Goal: Transaction & Acquisition: Download file/media

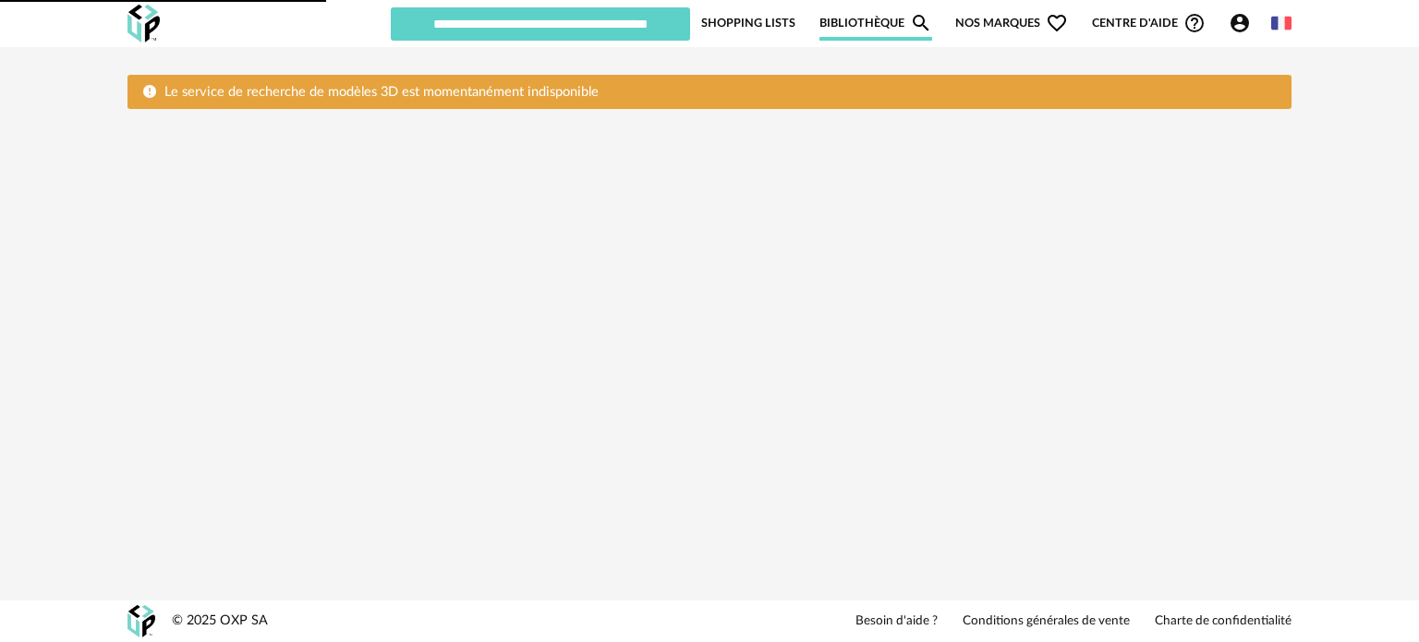
type input "****"
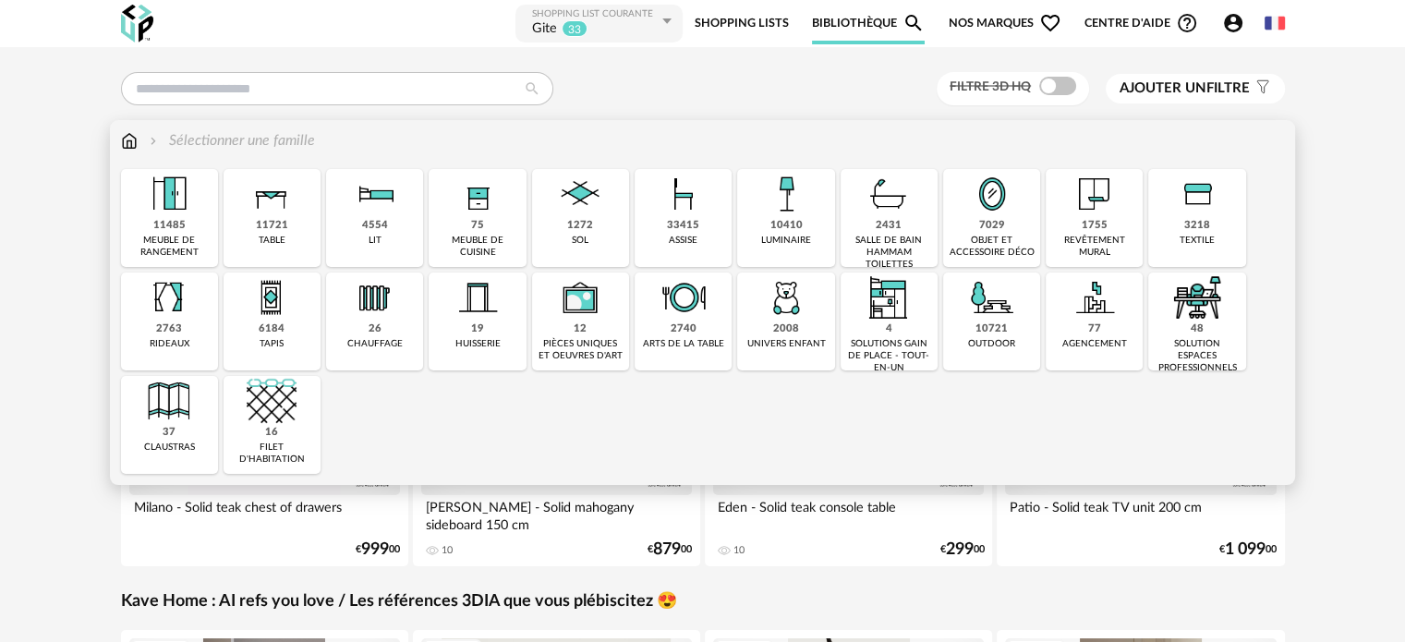
click at [982, 242] on div "objet et accessoire déco" at bounding box center [992, 247] width 86 height 24
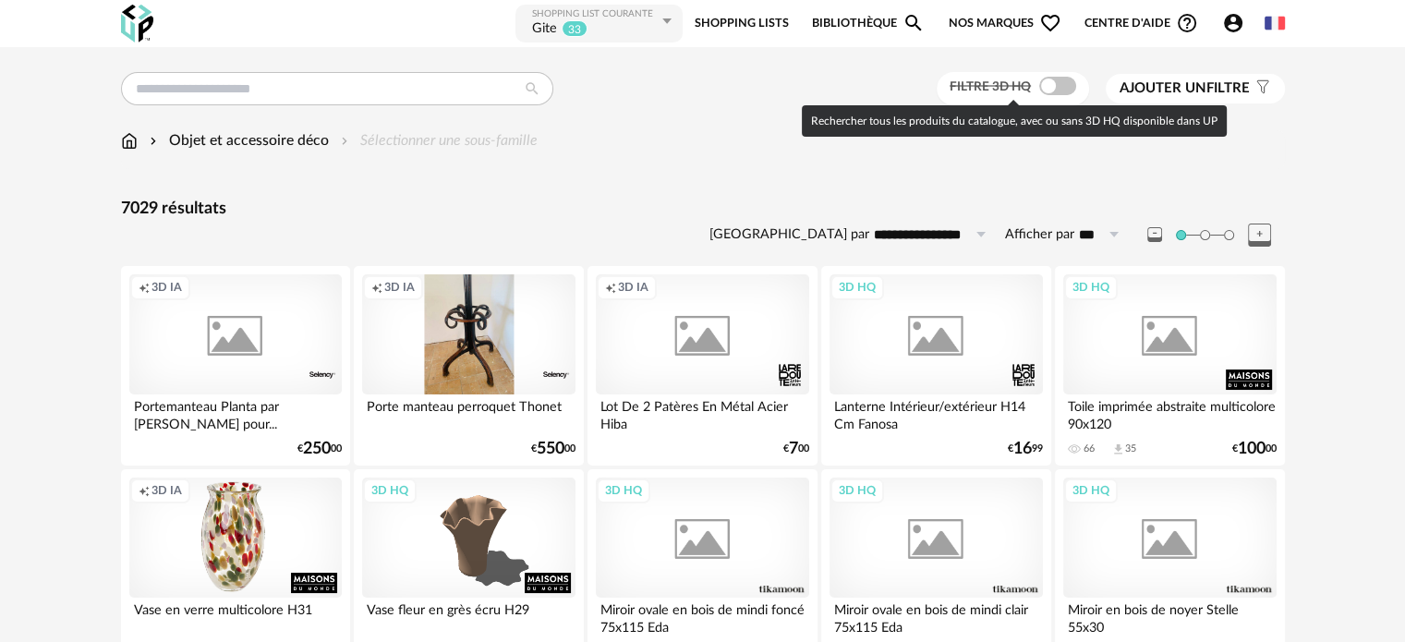
click at [1048, 86] on span at bounding box center [1057, 86] width 37 height 18
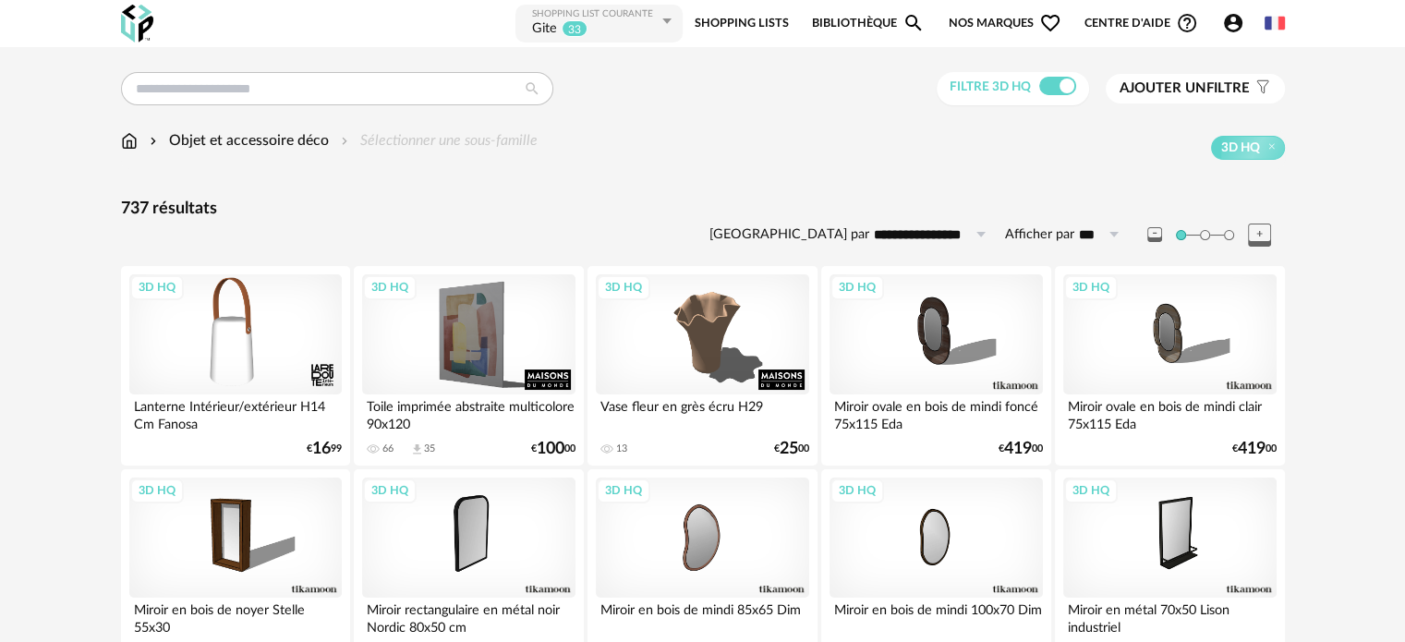
click at [665, 19] on icon at bounding box center [666, 21] width 23 height 33
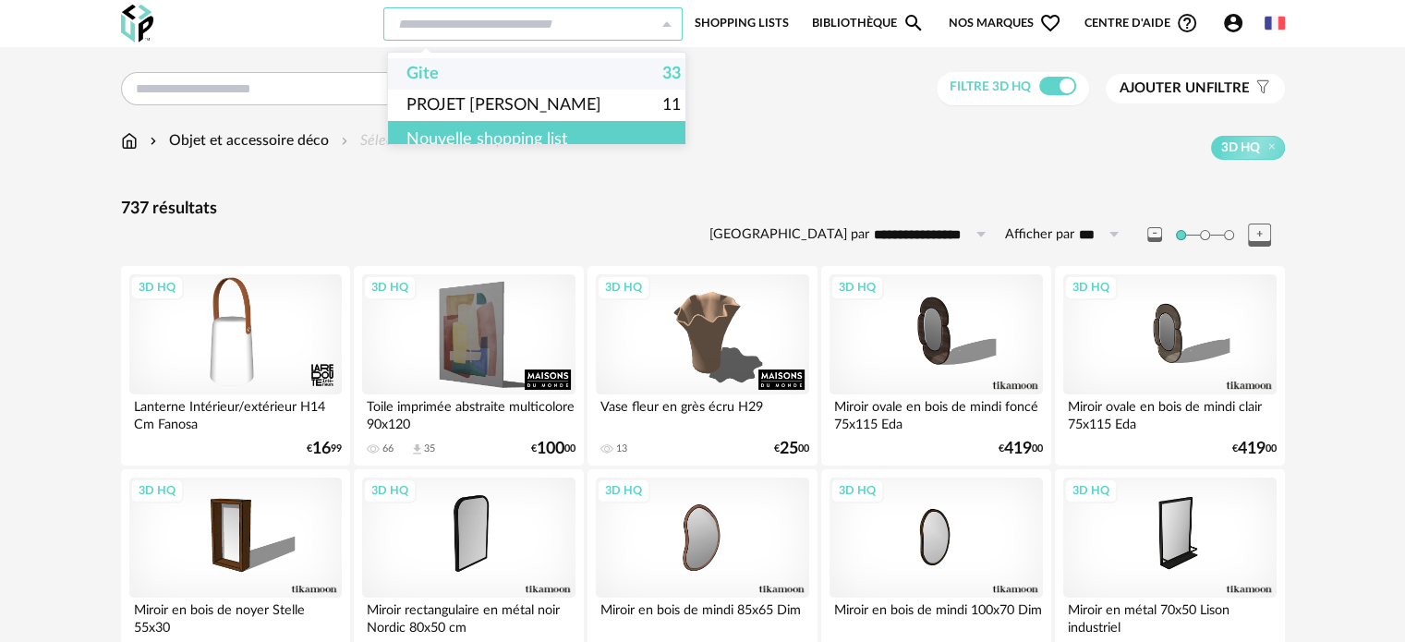
click at [421, 71] on span "Gite" at bounding box center [422, 73] width 32 height 31
type input "****"
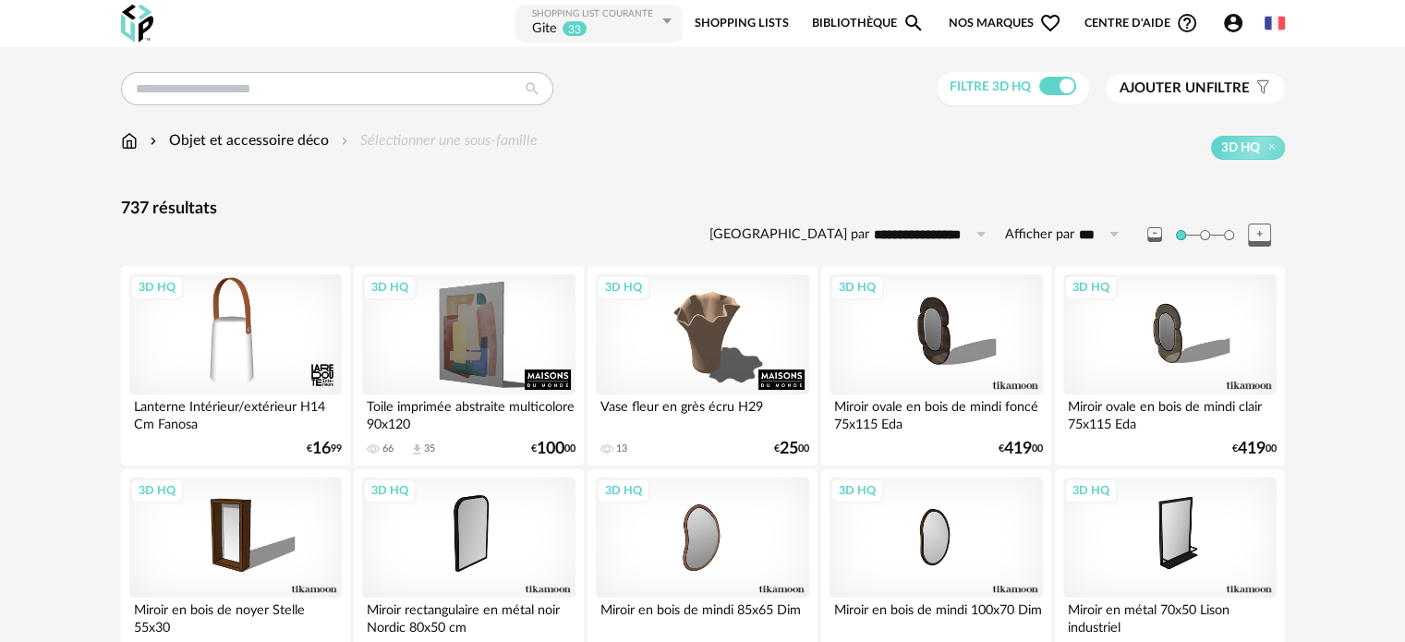
click at [743, 22] on link "Shopping Lists" at bounding box center [742, 24] width 94 height 42
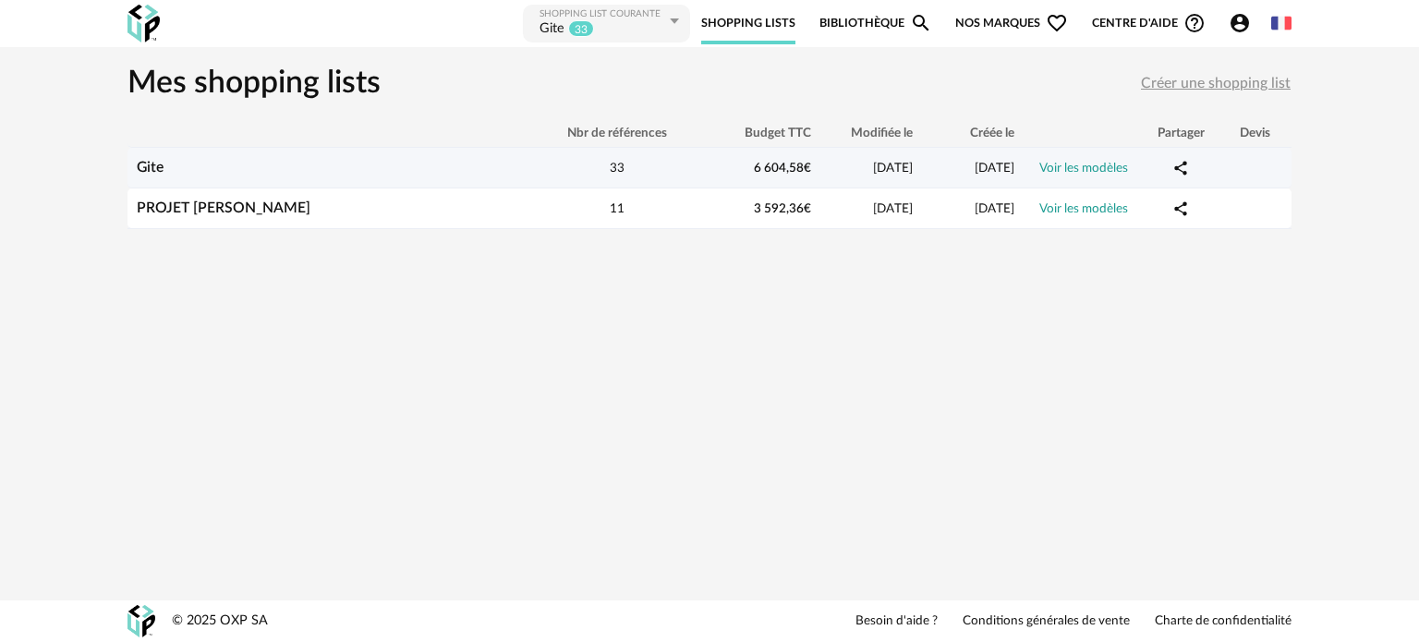
click at [1063, 163] on link "Voir les modèles" at bounding box center [1083, 168] width 89 height 13
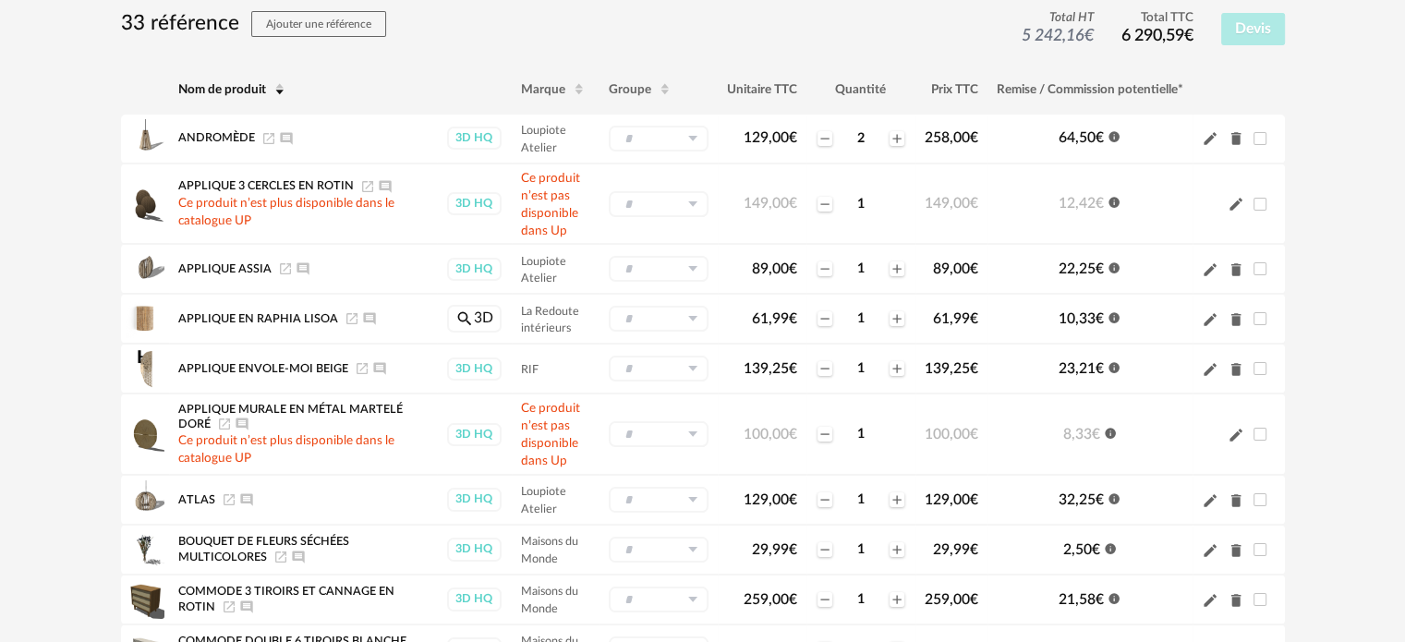
scroll to position [176, 0]
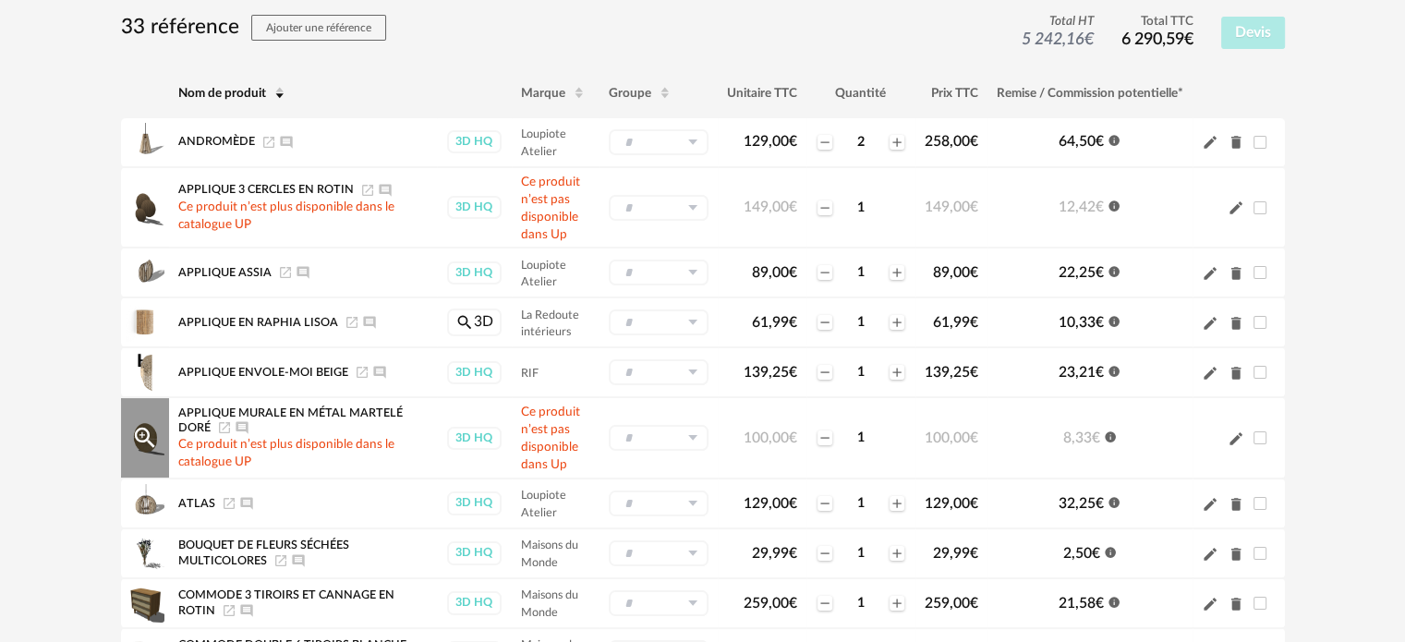
click at [1233, 432] on icon "Pencil icon" at bounding box center [1236, 438] width 17 height 17
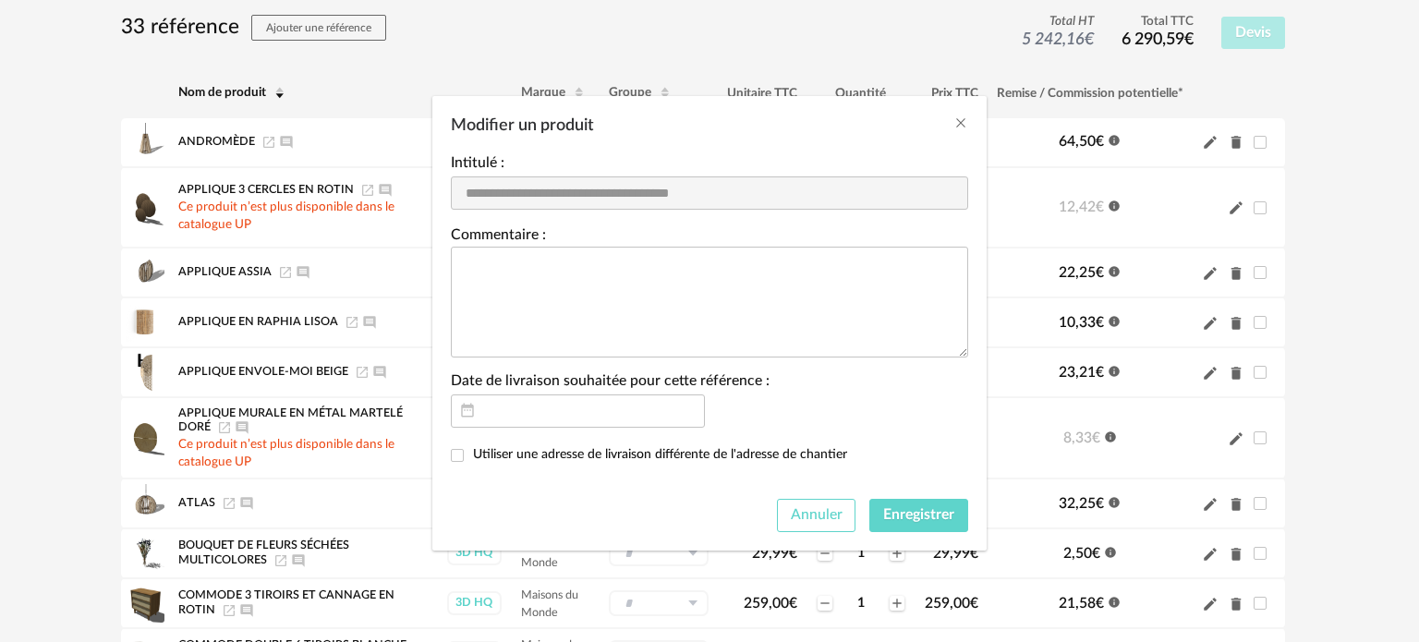
click at [807, 513] on span "Annuler" at bounding box center [817, 514] width 52 height 15
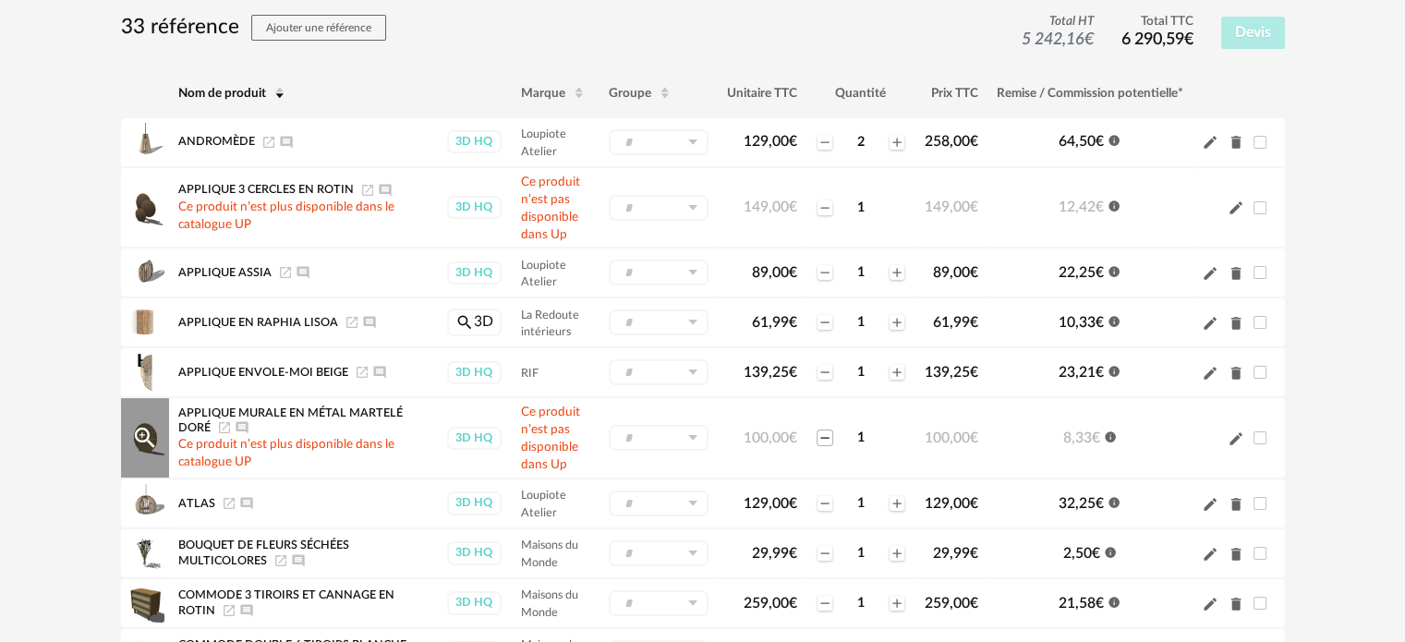
click at [825, 433] on icon "Minus icon" at bounding box center [825, 437] width 15 height 15
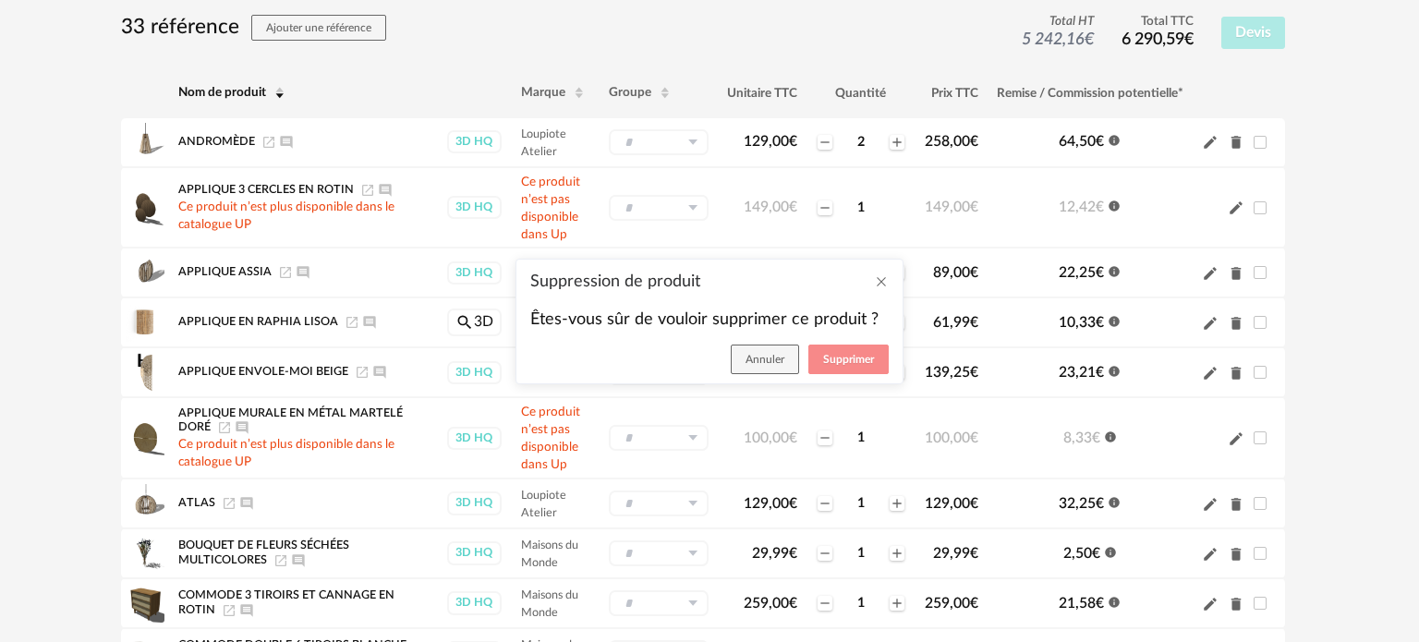
click at [836, 356] on span "Supprimer" at bounding box center [848, 359] width 51 height 11
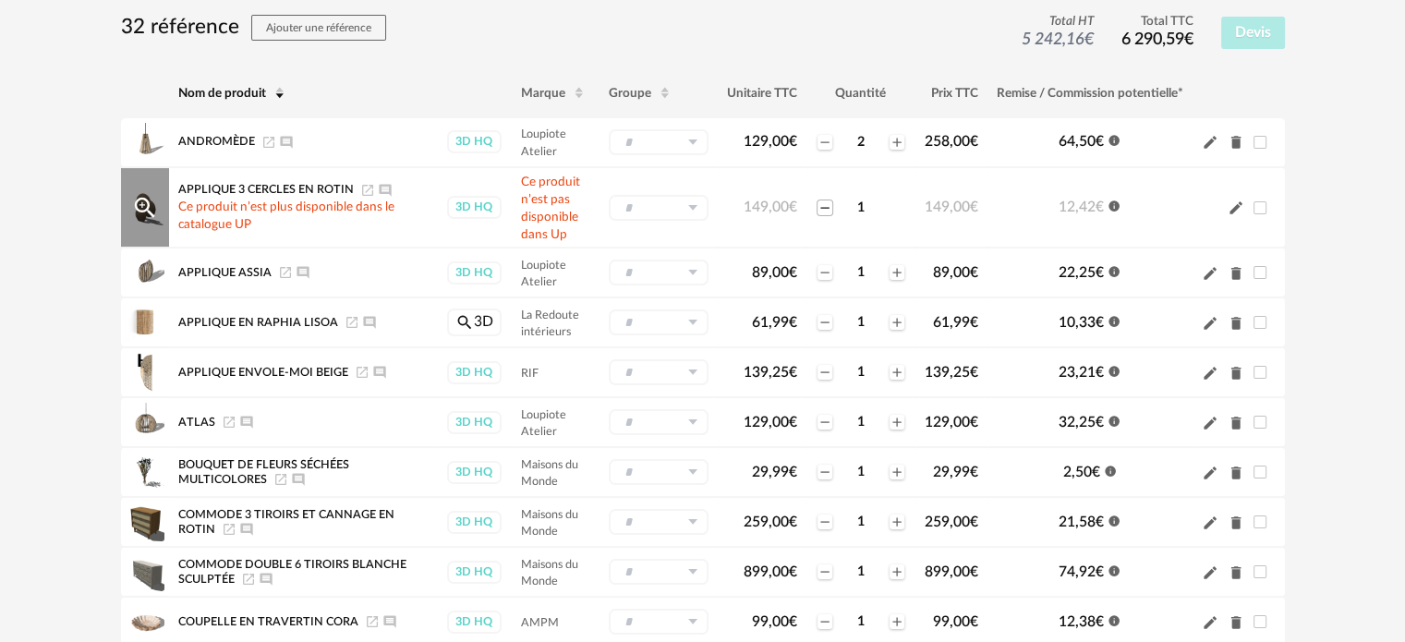
click at [824, 207] on icon "Minus icon" at bounding box center [824, 207] width 8 height 1
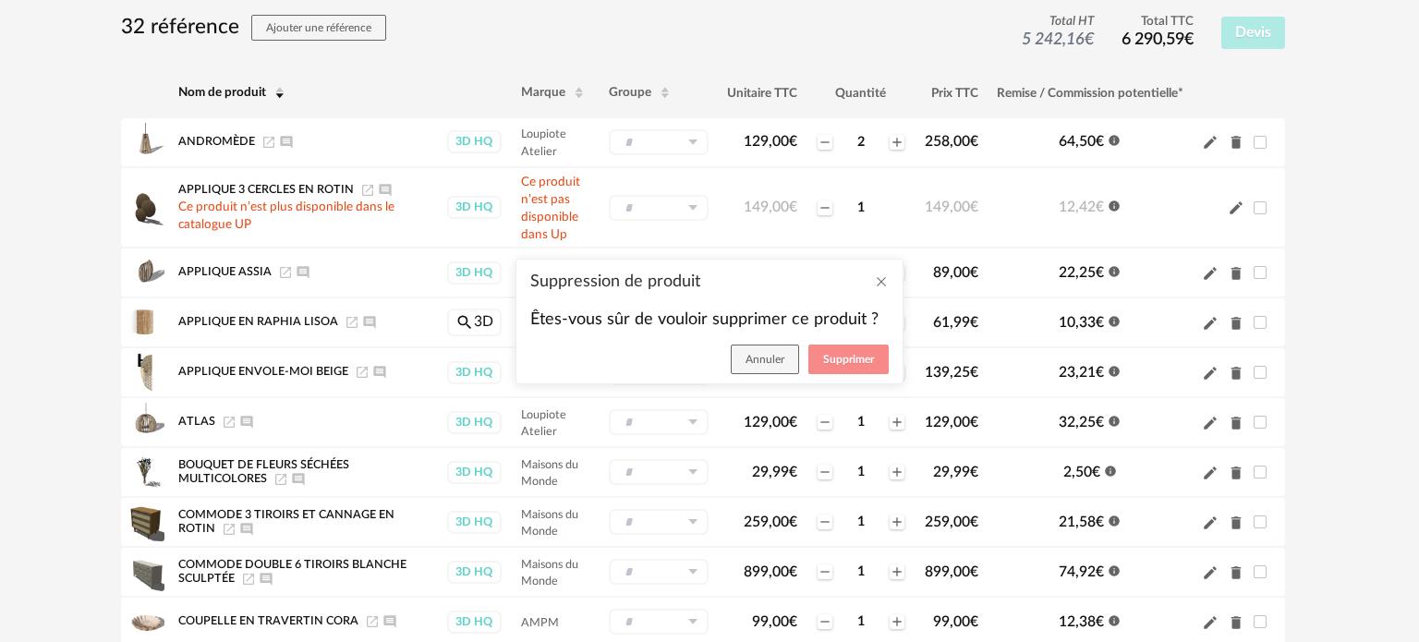
click at [832, 354] on span "Supprimer" at bounding box center [848, 359] width 51 height 11
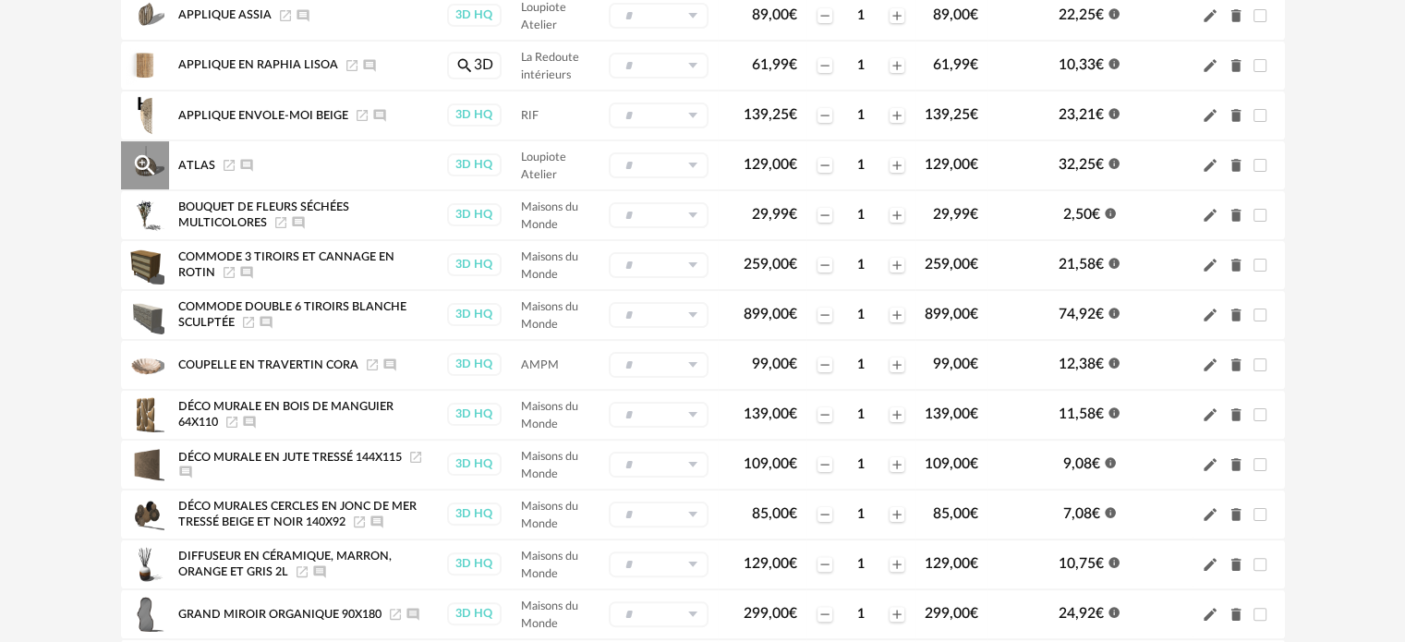
scroll to position [361, 0]
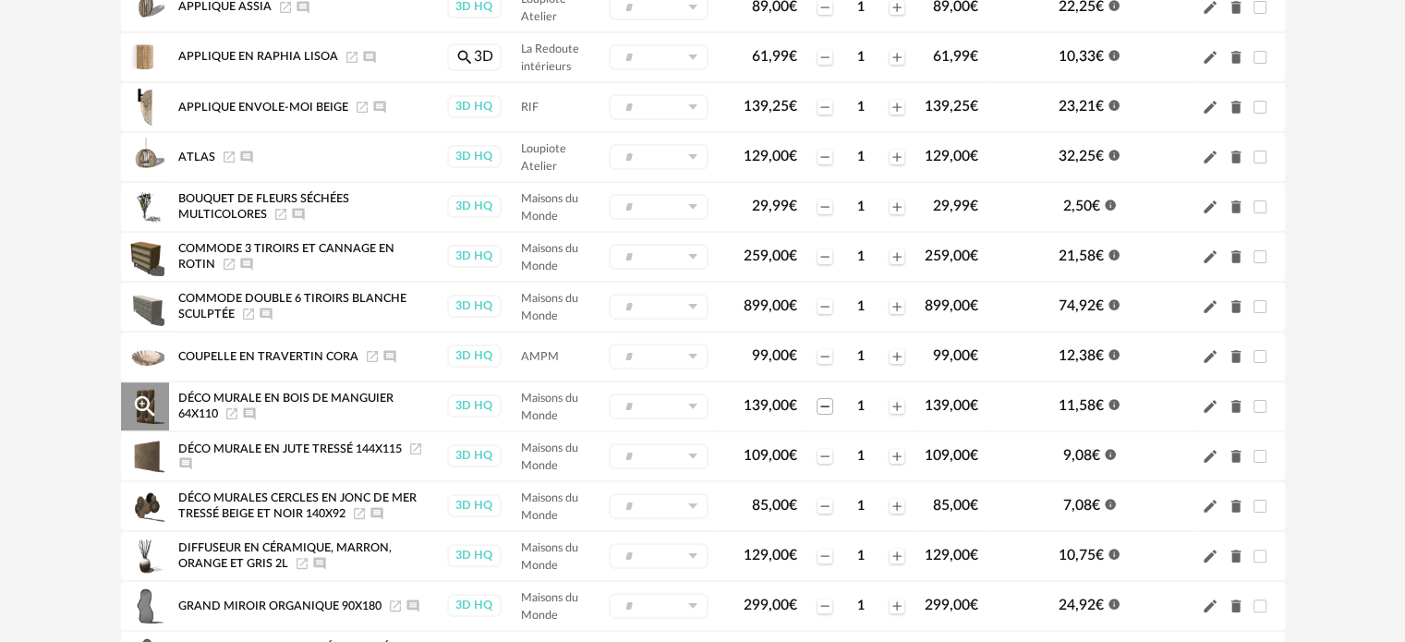
click at [820, 399] on icon "Minus icon" at bounding box center [825, 406] width 15 height 15
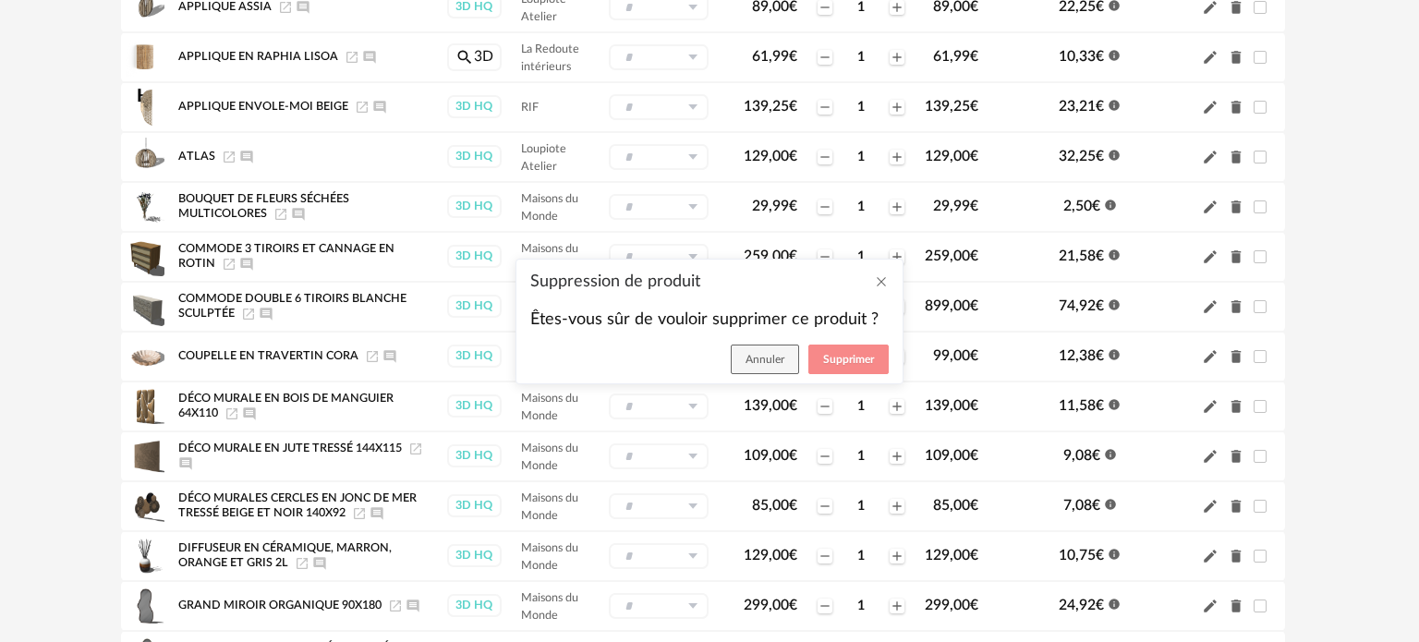
click at [835, 355] on span "Supprimer" at bounding box center [848, 359] width 51 height 11
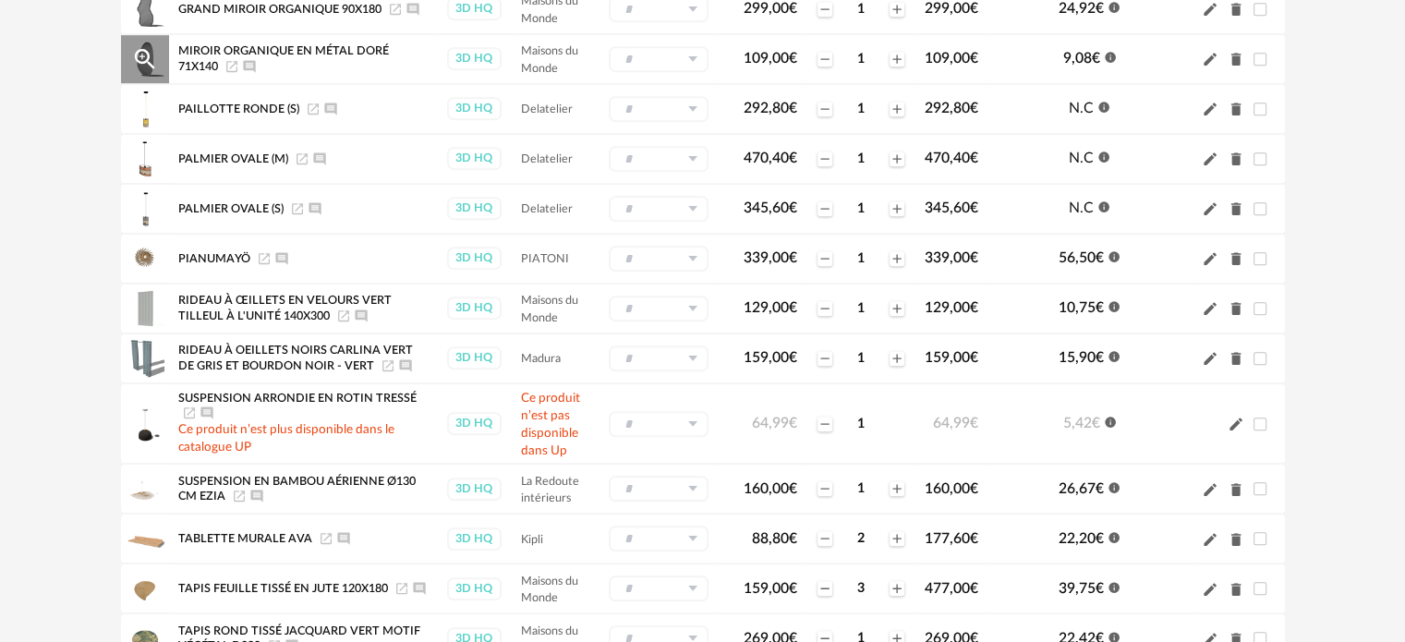
scroll to position [915, 0]
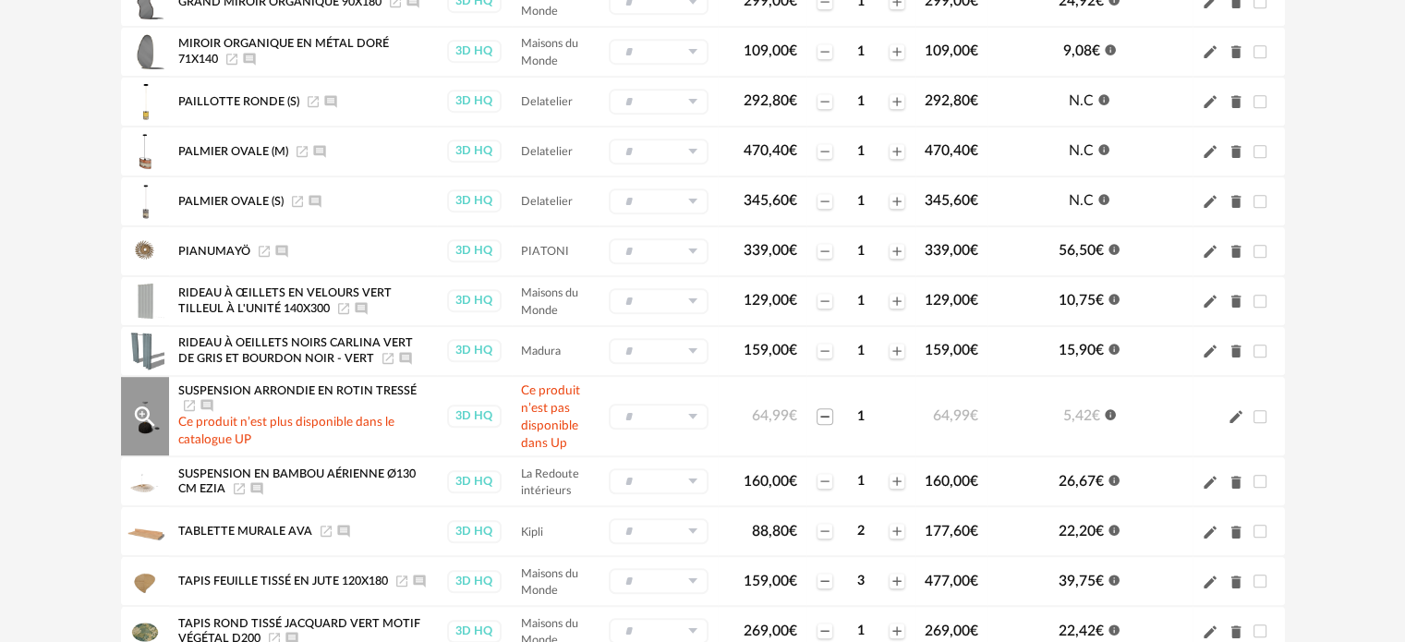
click at [824, 409] on icon "Minus icon" at bounding box center [825, 416] width 15 height 15
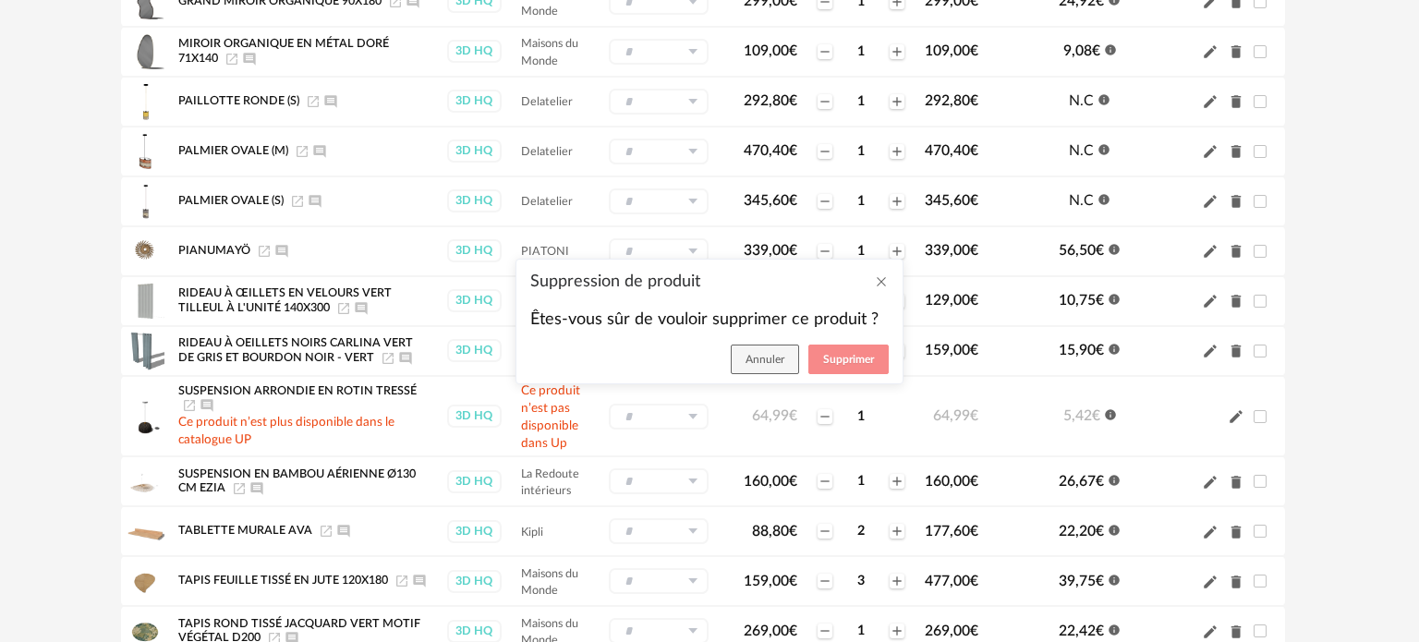
click at [850, 354] on span "Supprimer" at bounding box center [848, 359] width 51 height 11
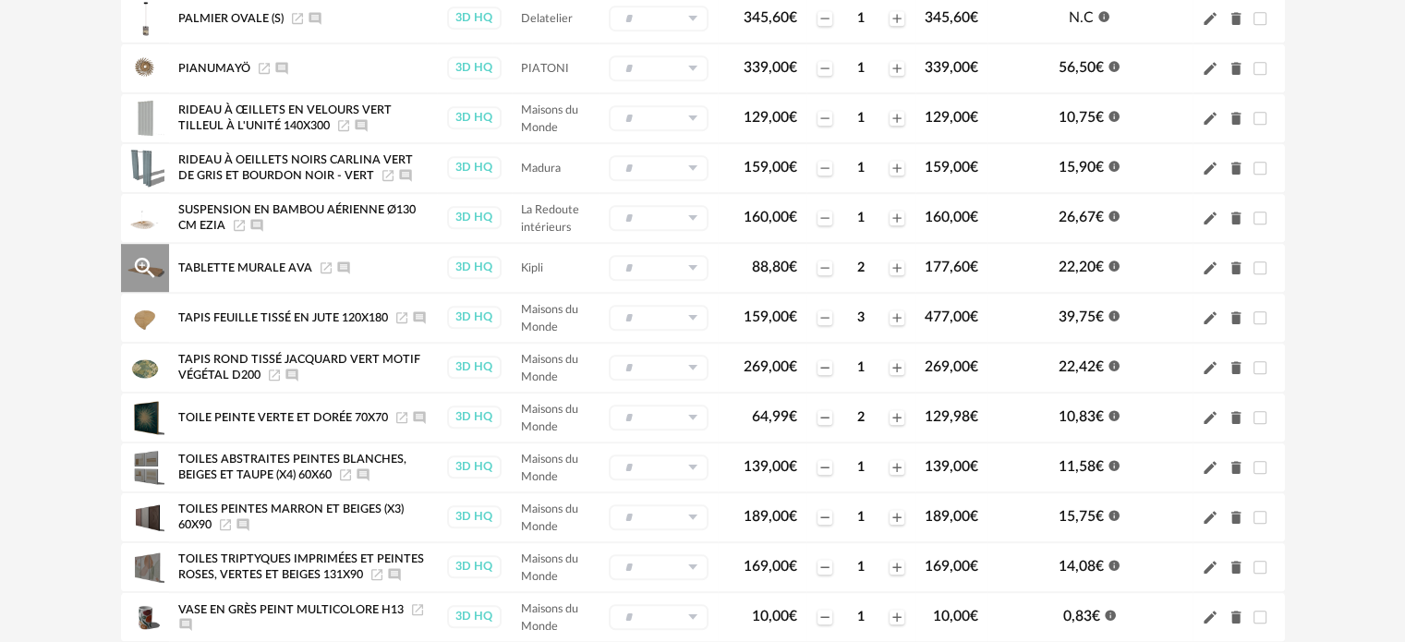
scroll to position [1100, 0]
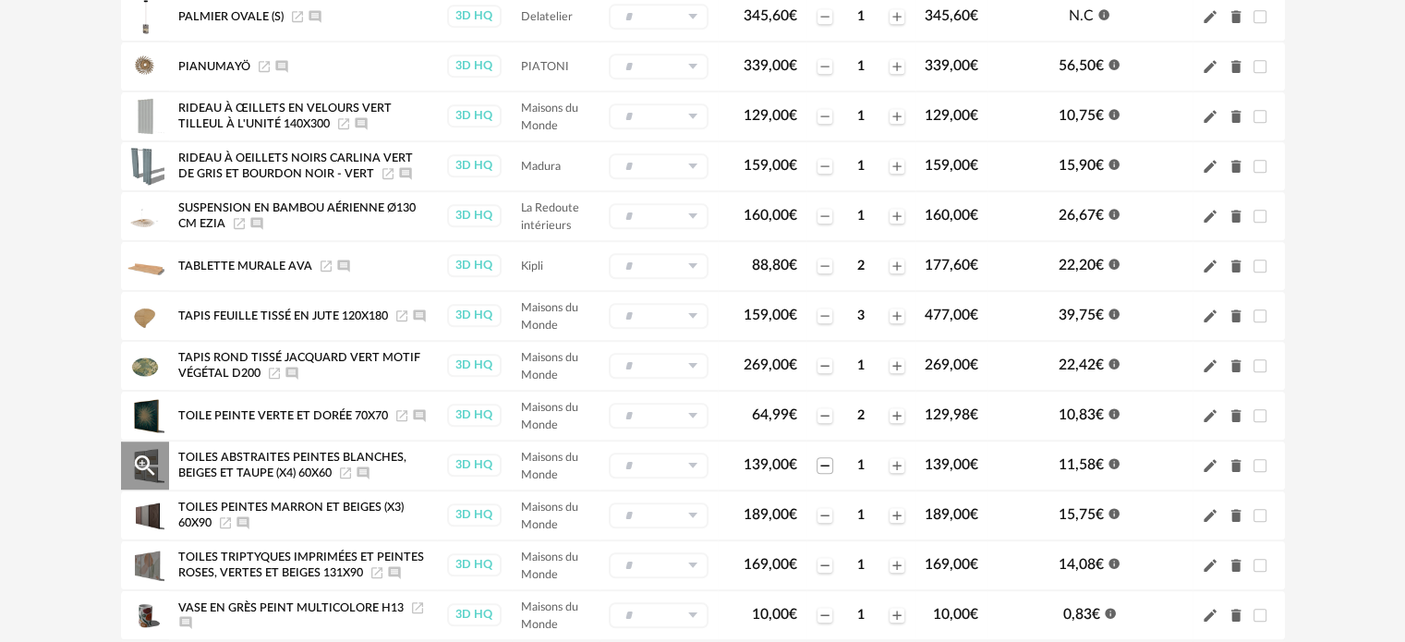
click at [823, 458] on icon "Minus icon" at bounding box center [825, 465] width 15 height 15
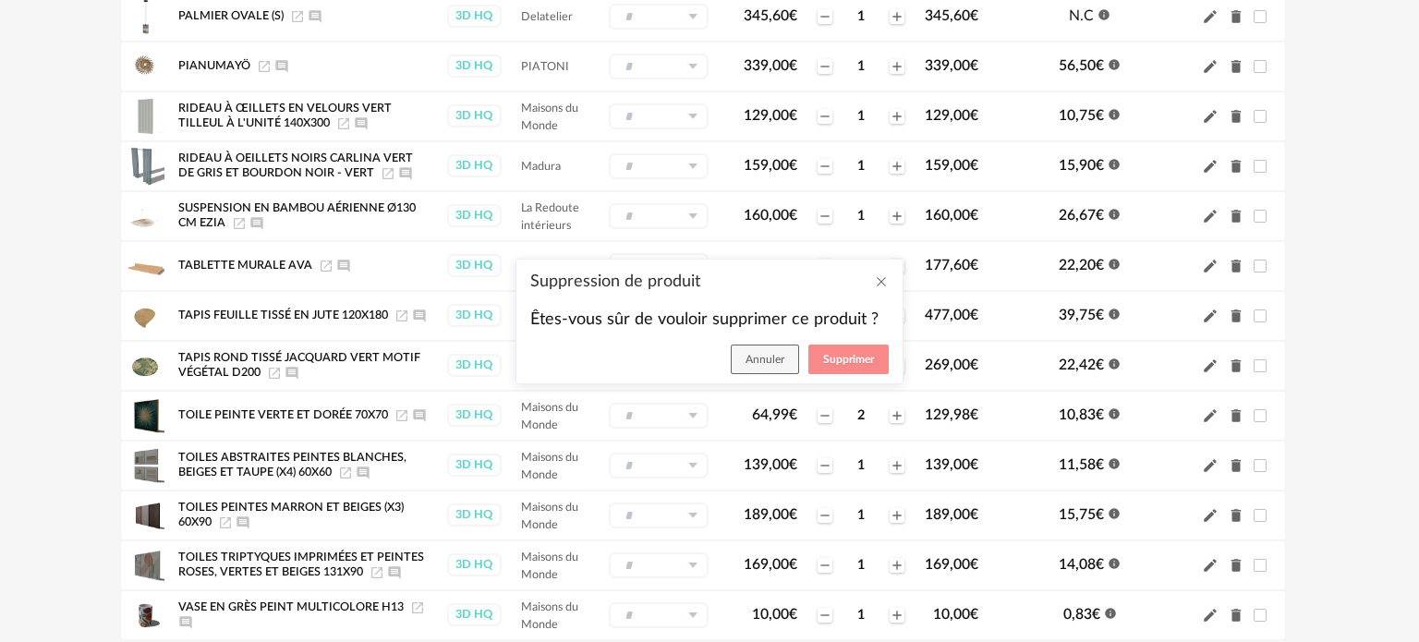
click at [836, 354] on span "Supprimer" at bounding box center [848, 359] width 51 height 11
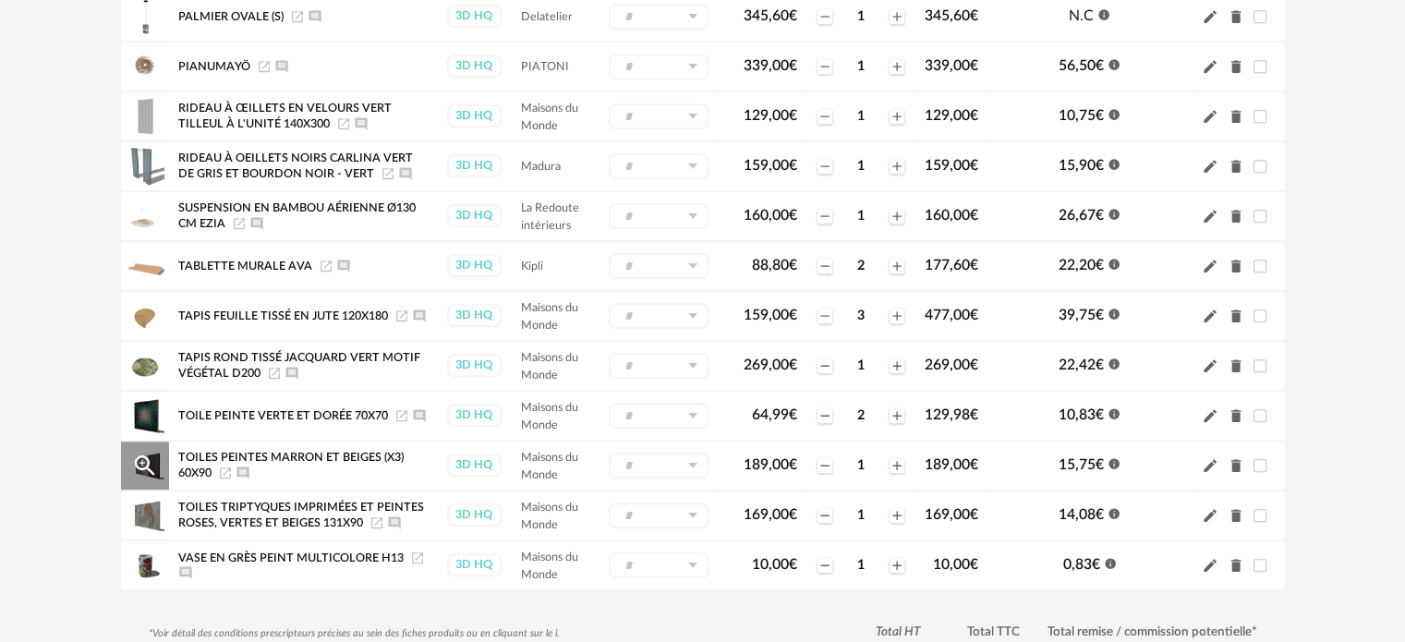
click at [142, 455] on icon "Magnify Plus Outline icon" at bounding box center [144, 465] width 20 height 20
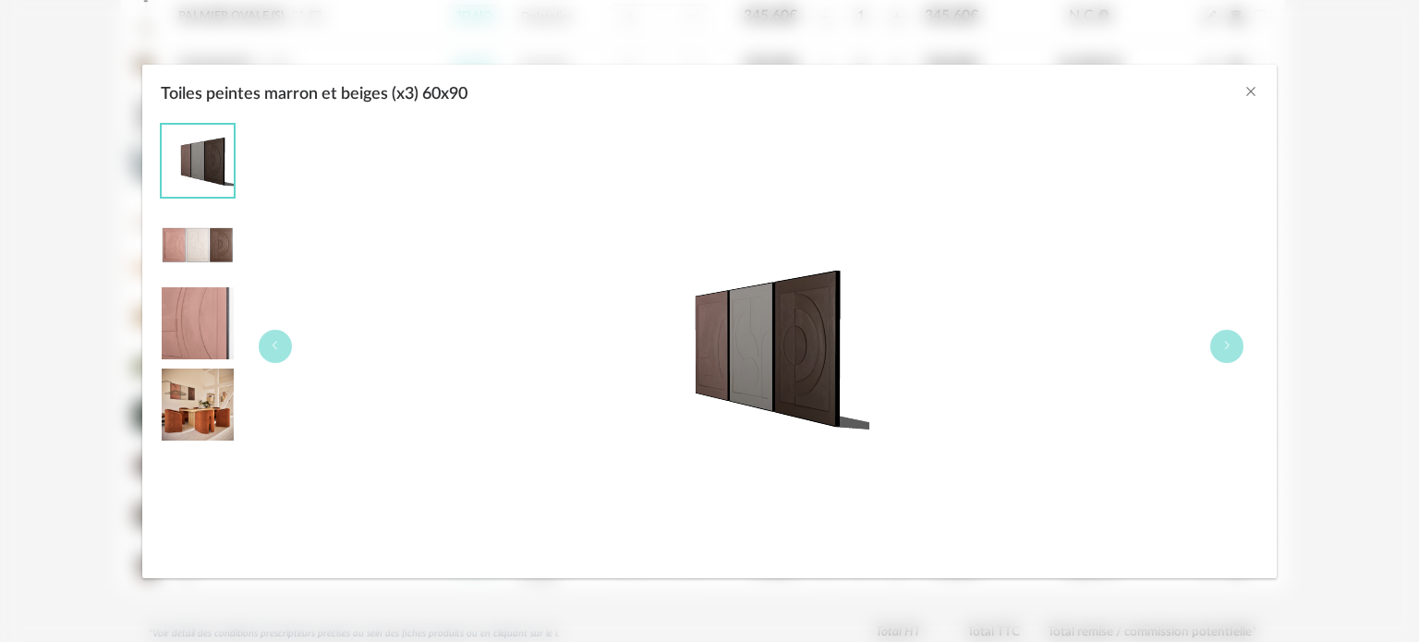
click at [184, 406] on img "Toiles peintes marron et beiges (x3) 60x90" at bounding box center [198, 405] width 72 height 72
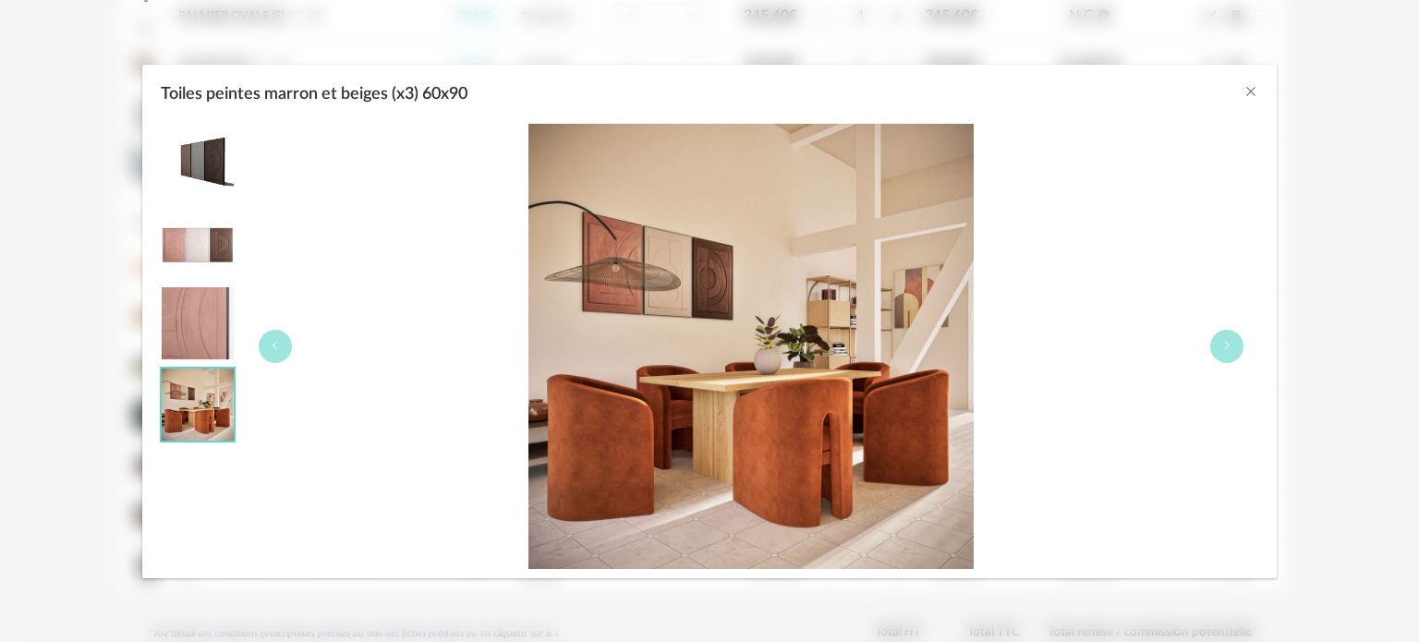
click at [184, 406] on img "Toiles peintes marron et beiges (x3) 60x90" at bounding box center [198, 405] width 72 height 72
click at [1249, 92] on icon "Close" at bounding box center [1250, 91] width 15 height 15
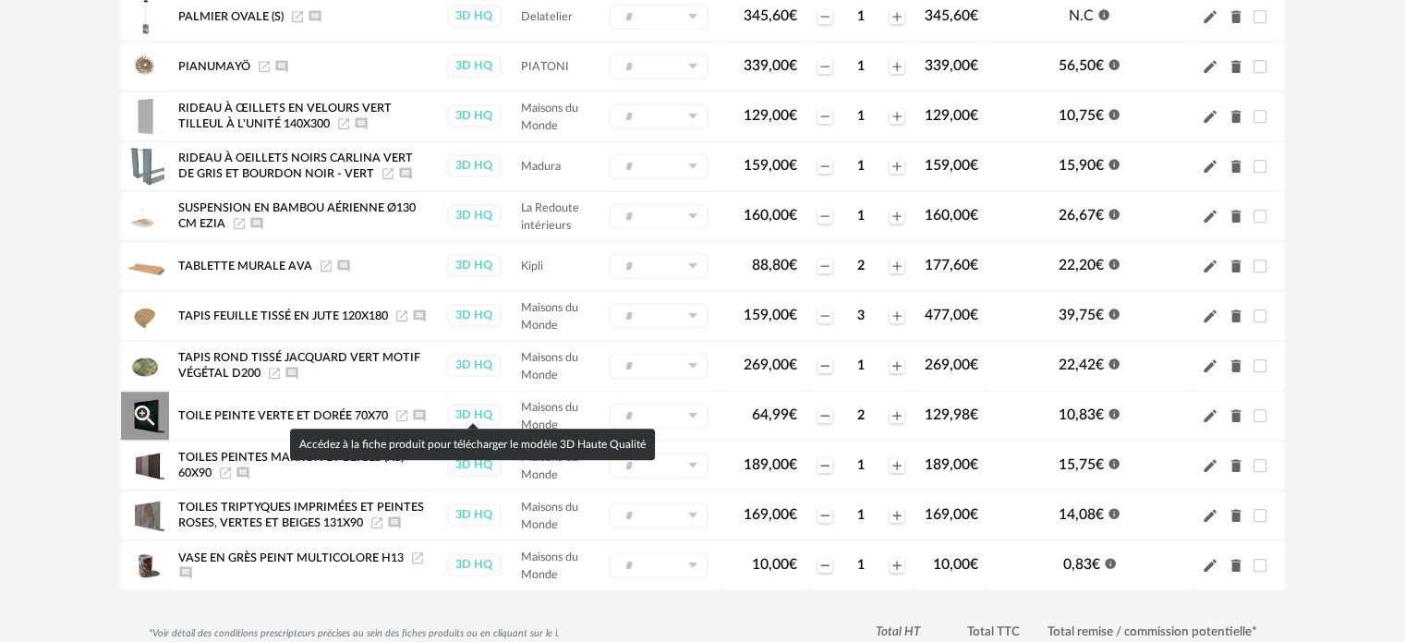
click at [466, 404] on div "3D HQ" at bounding box center [474, 415] width 55 height 23
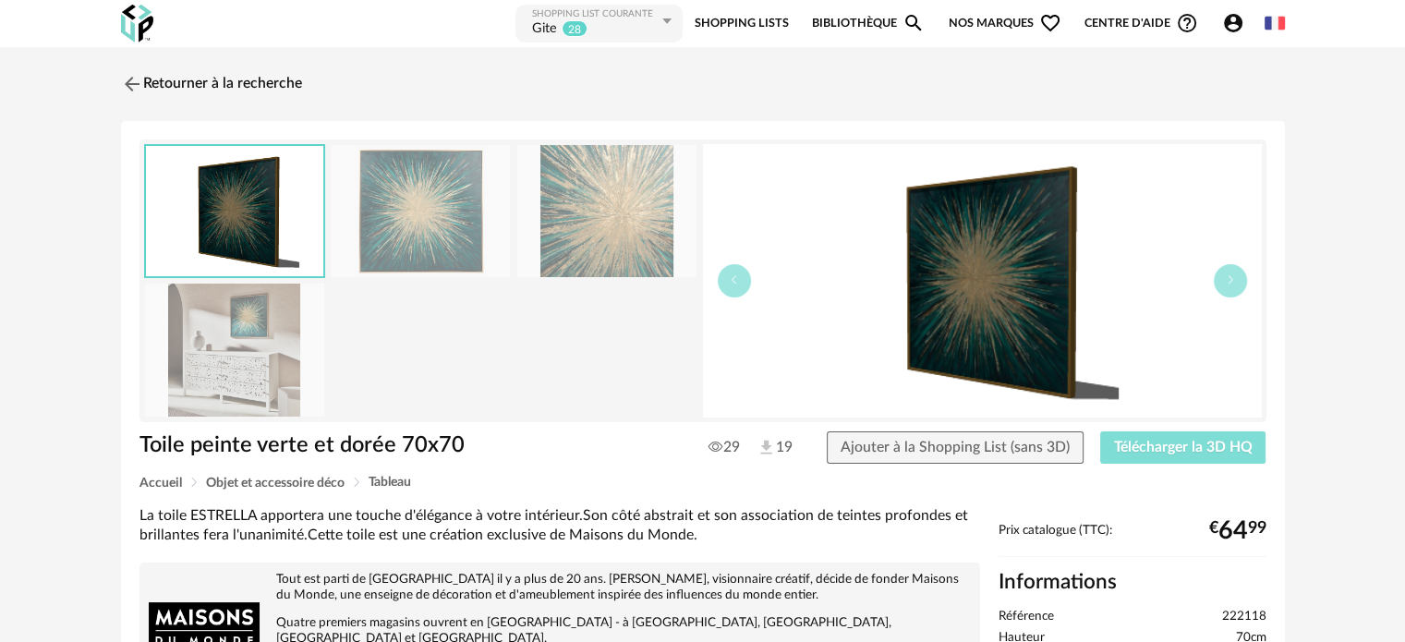
click at [1161, 442] on span "Télécharger la 3D HQ" at bounding box center [1183, 447] width 139 height 15
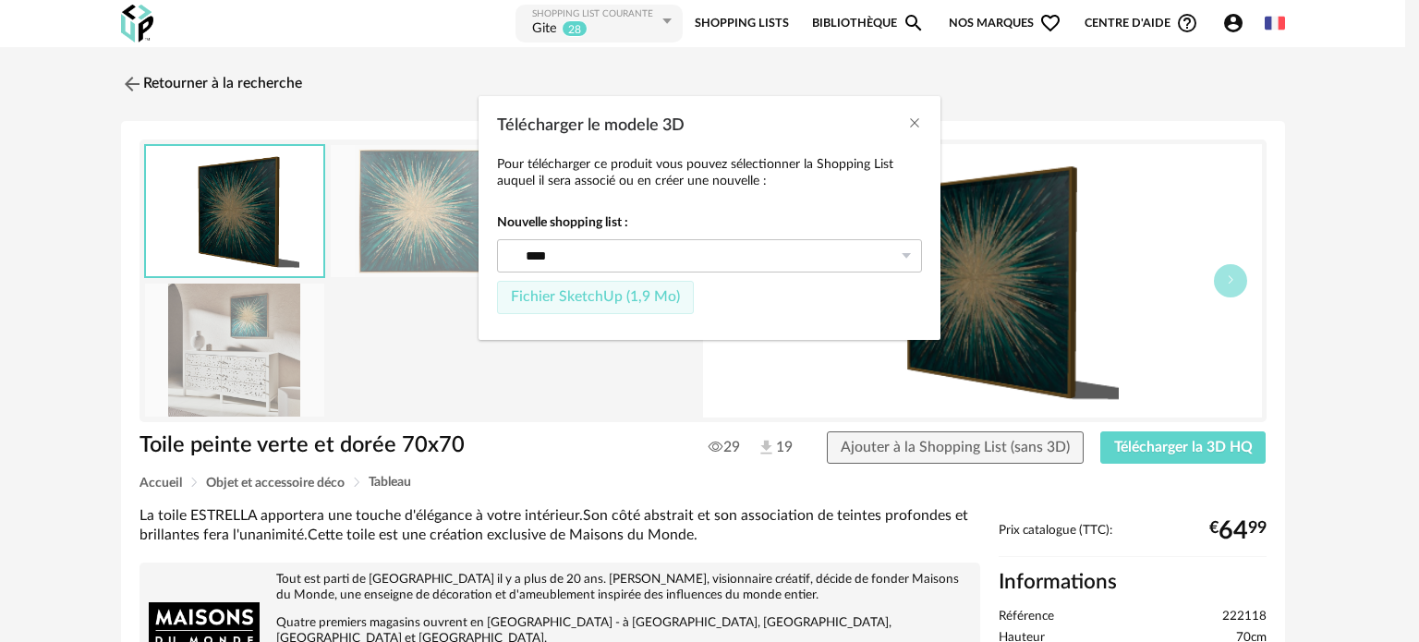
click at [543, 290] on span "Fichier SketchUp (1,9 Mo)" at bounding box center [595, 296] width 169 height 15
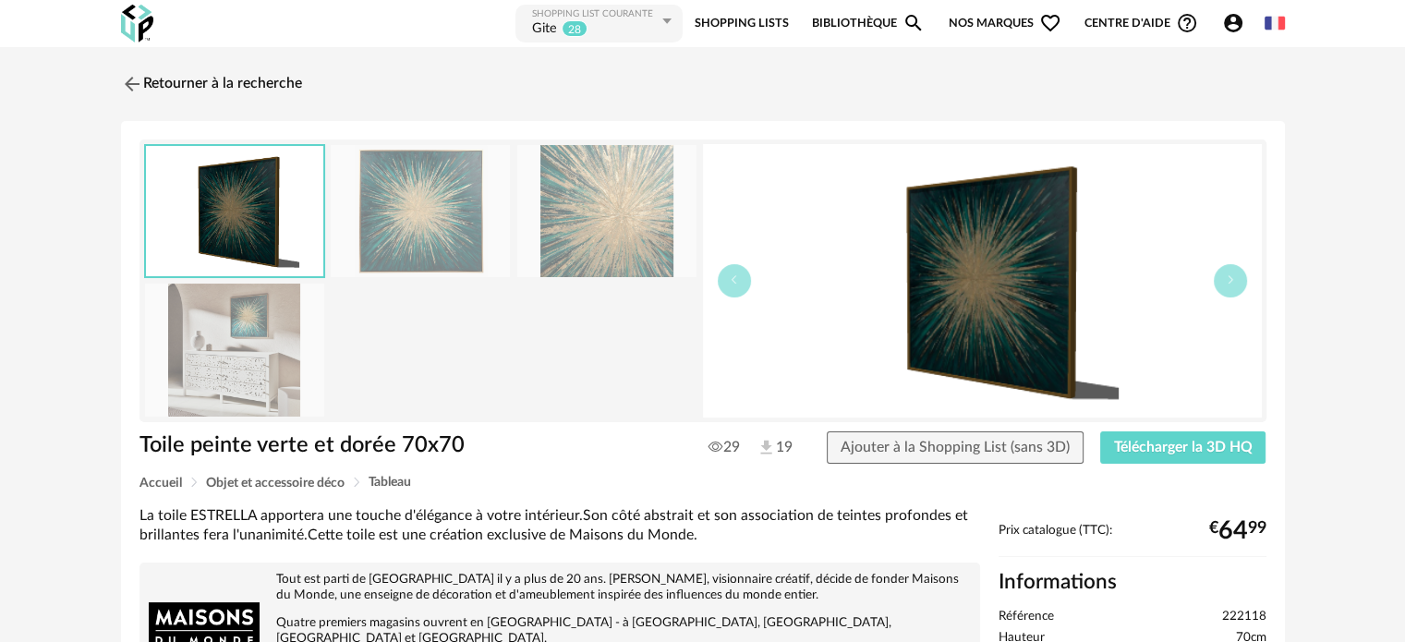
click at [750, 18] on link "Shopping Lists" at bounding box center [742, 24] width 94 height 42
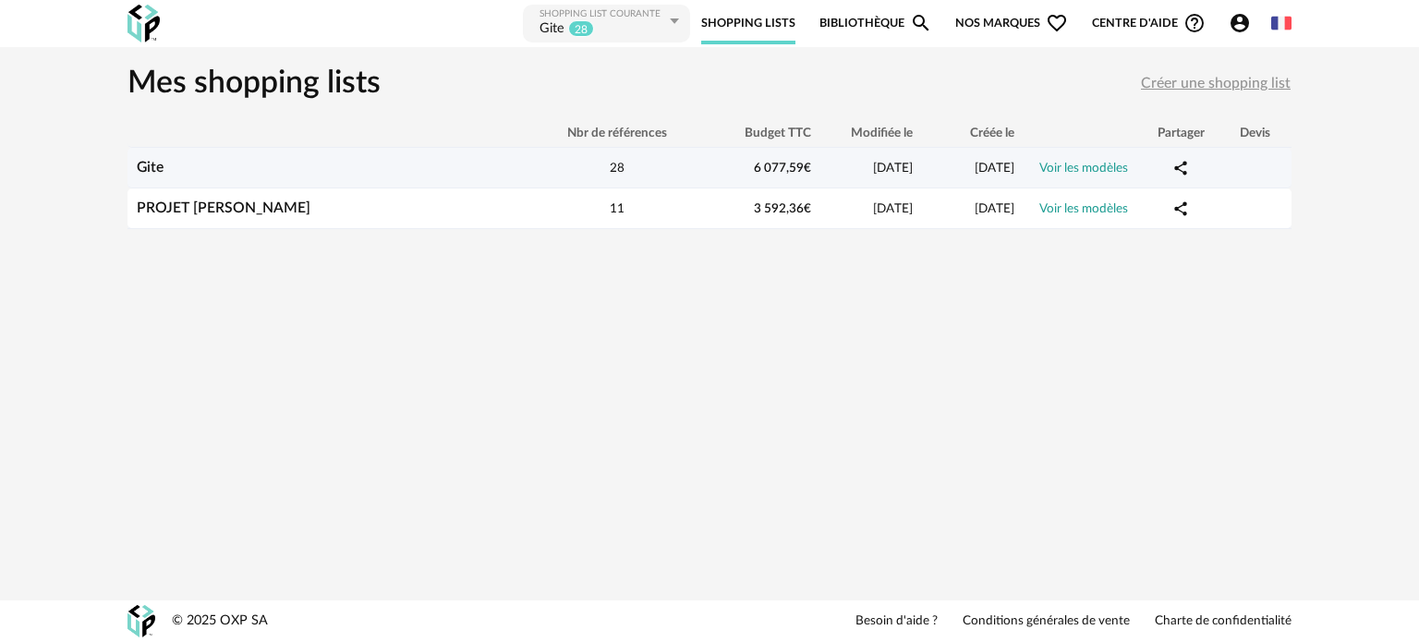
click at [1100, 165] on link "Voir les modèles" at bounding box center [1083, 168] width 89 height 13
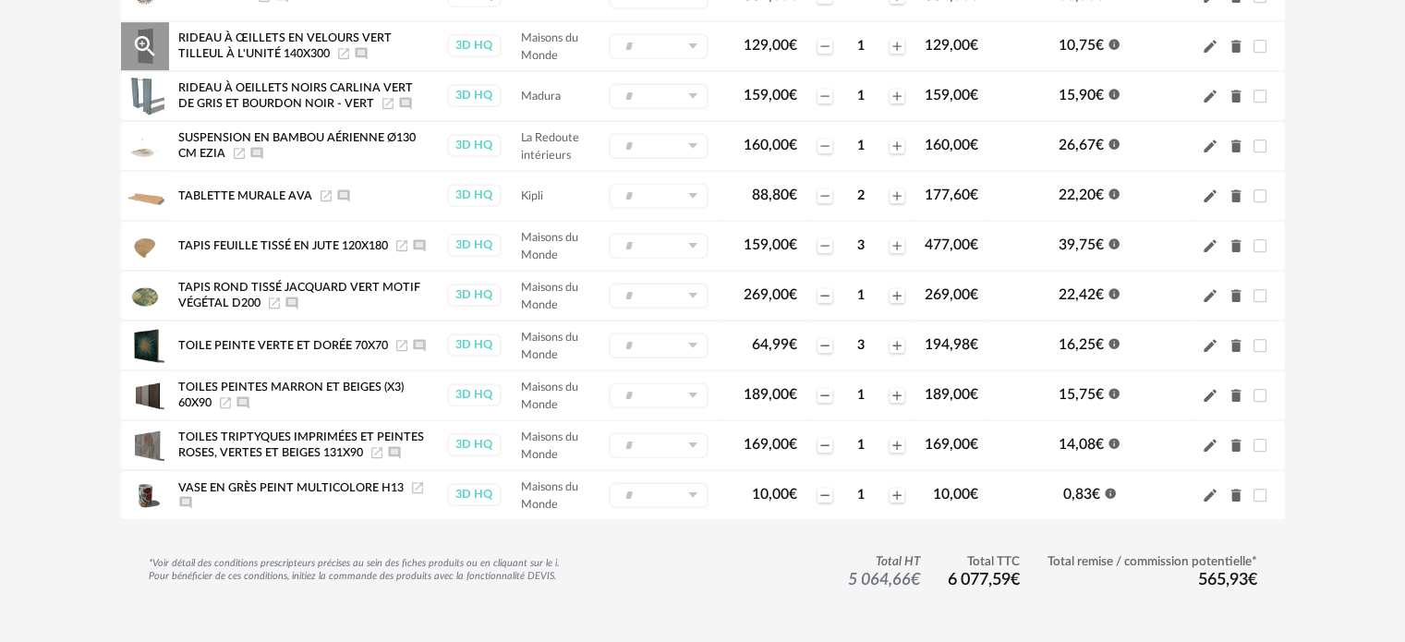
scroll to position [1221, 0]
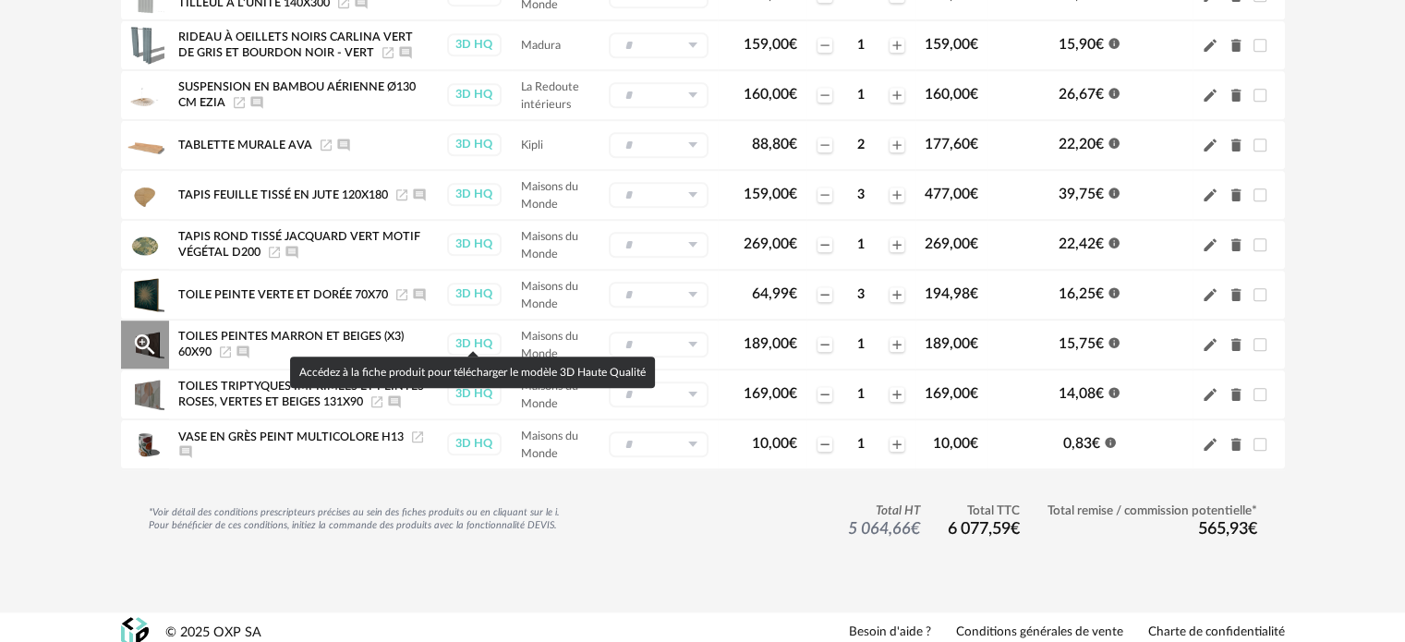
click at [476, 333] on div "3D HQ" at bounding box center [474, 344] width 55 height 23
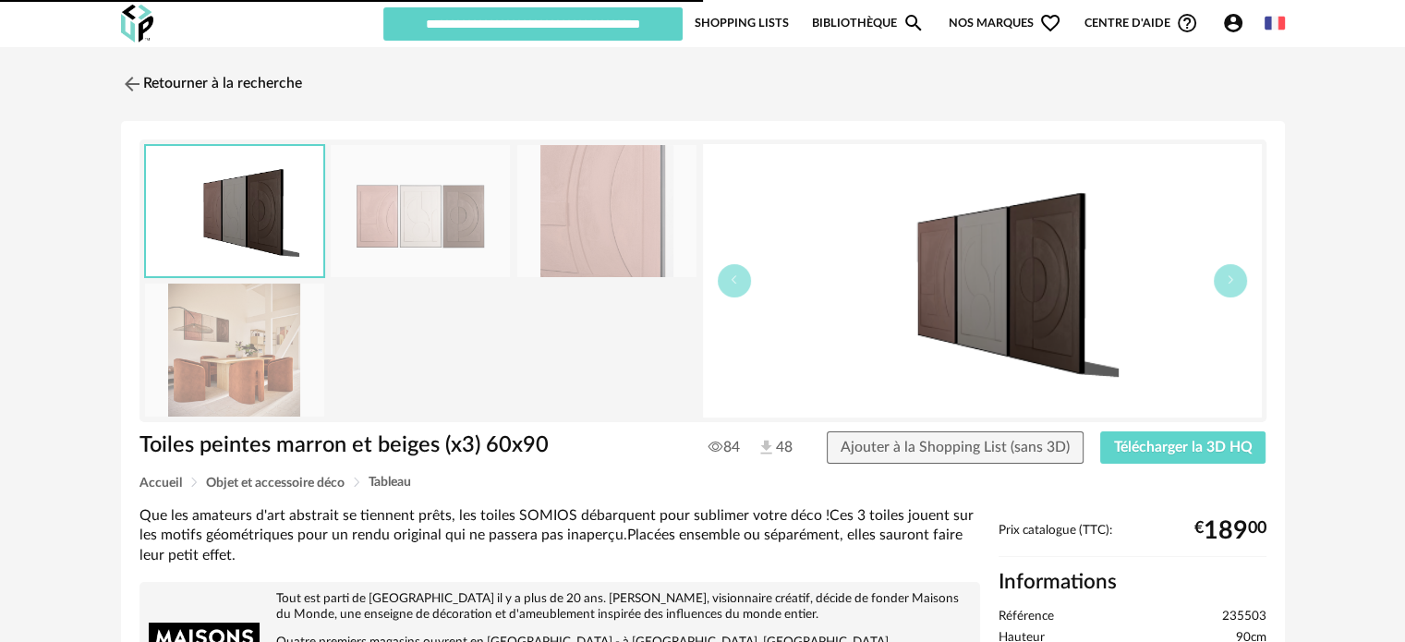
type input "****"
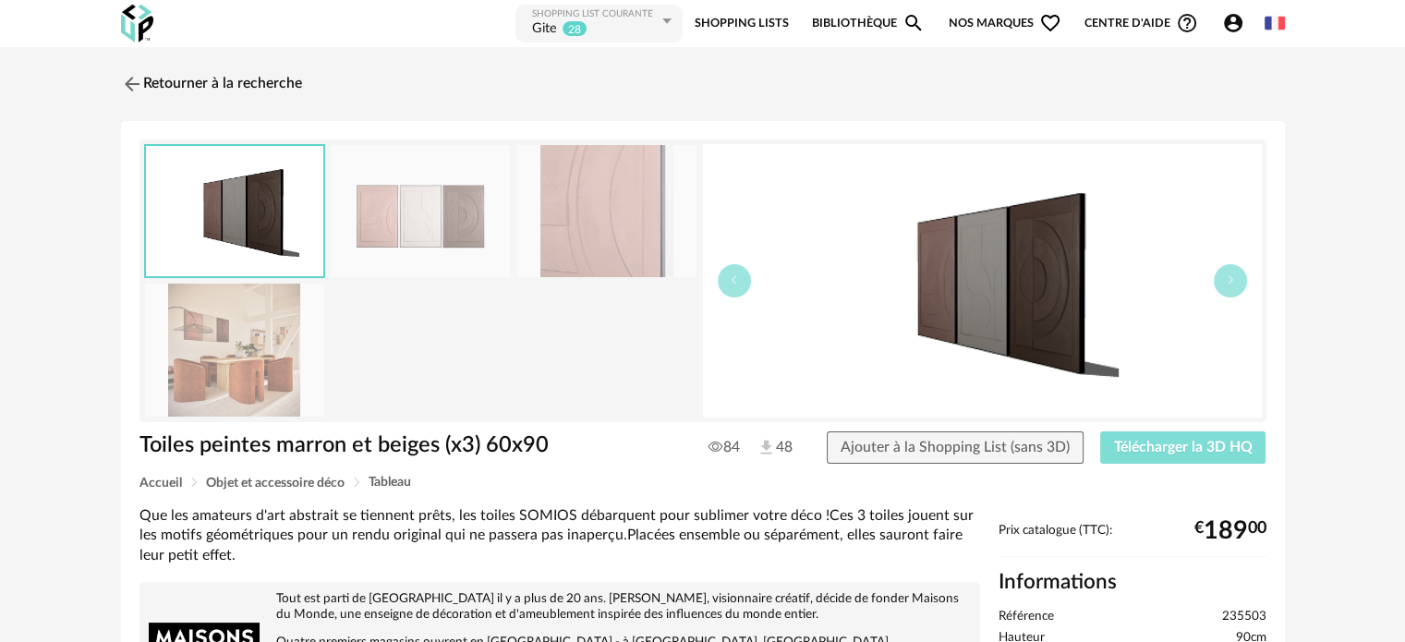
click at [1133, 440] on span "Télécharger la 3D HQ" at bounding box center [1183, 447] width 139 height 15
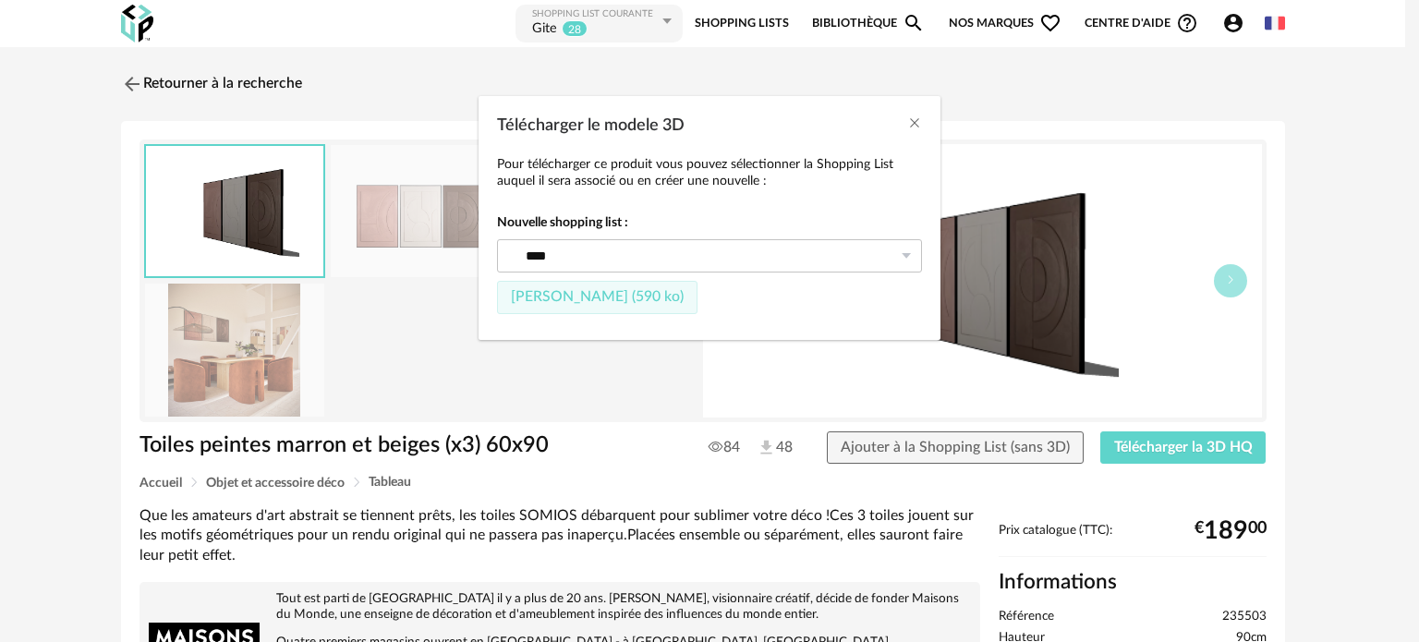
click at [551, 293] on span "Fichier SketchUp (590 ko)" at bounding box center [597, 296] width 173 height 15
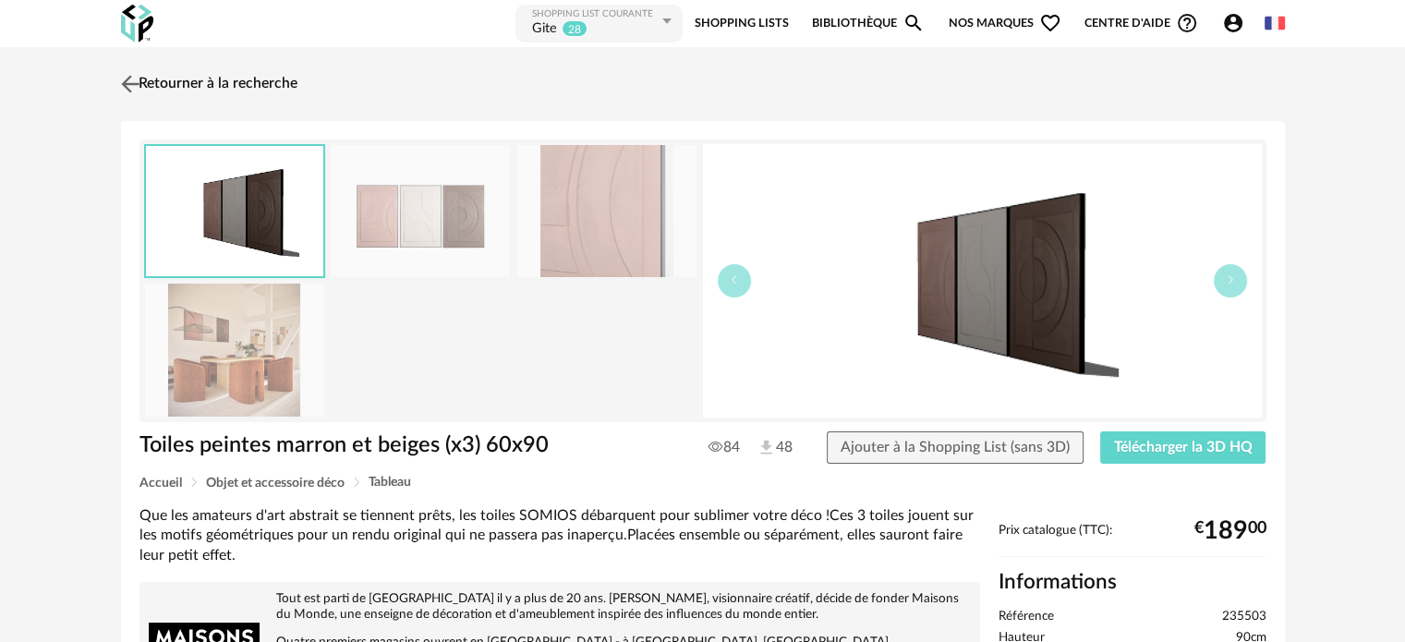
click at [203, 81] on link "Retourner à la recherche" at bounding box center [206, 84] width 181 height 41
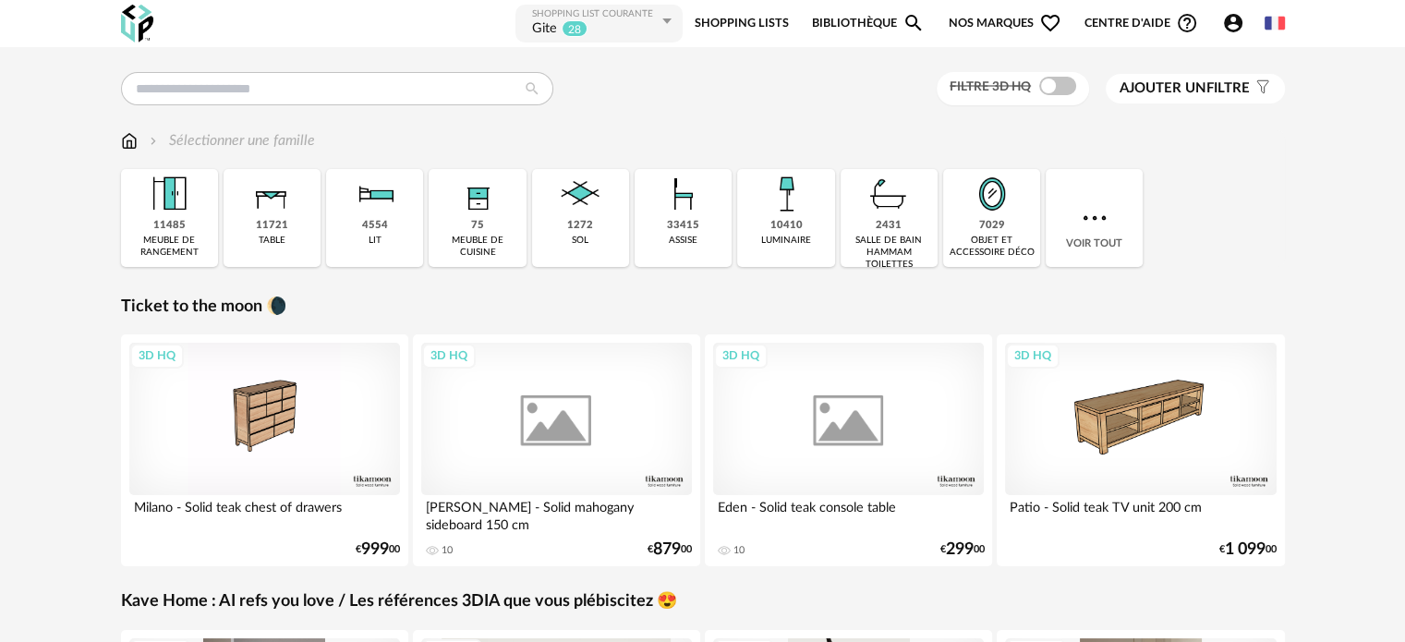
click at [745, 21] on link "Shopping Lists" at bounding box center [742, 24] width 94 height 42
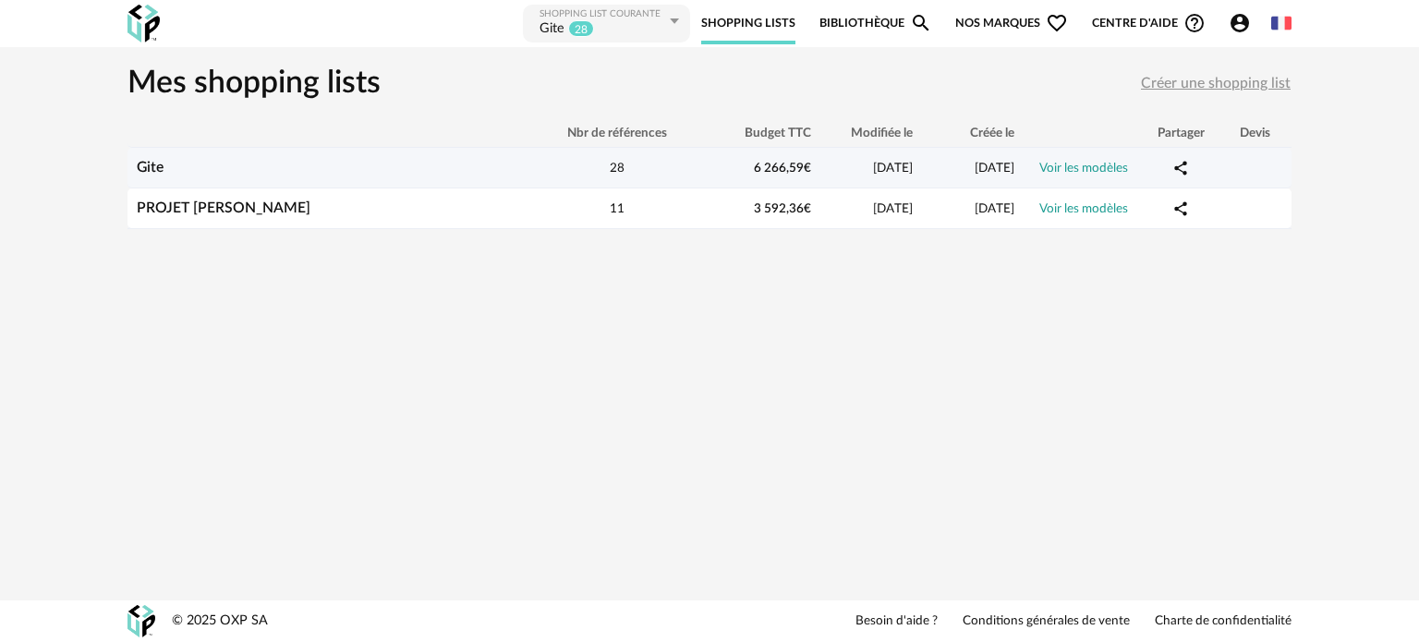
click at [159, 164] on link "Gite" at bounding box center [150, 167] width 27 height 15
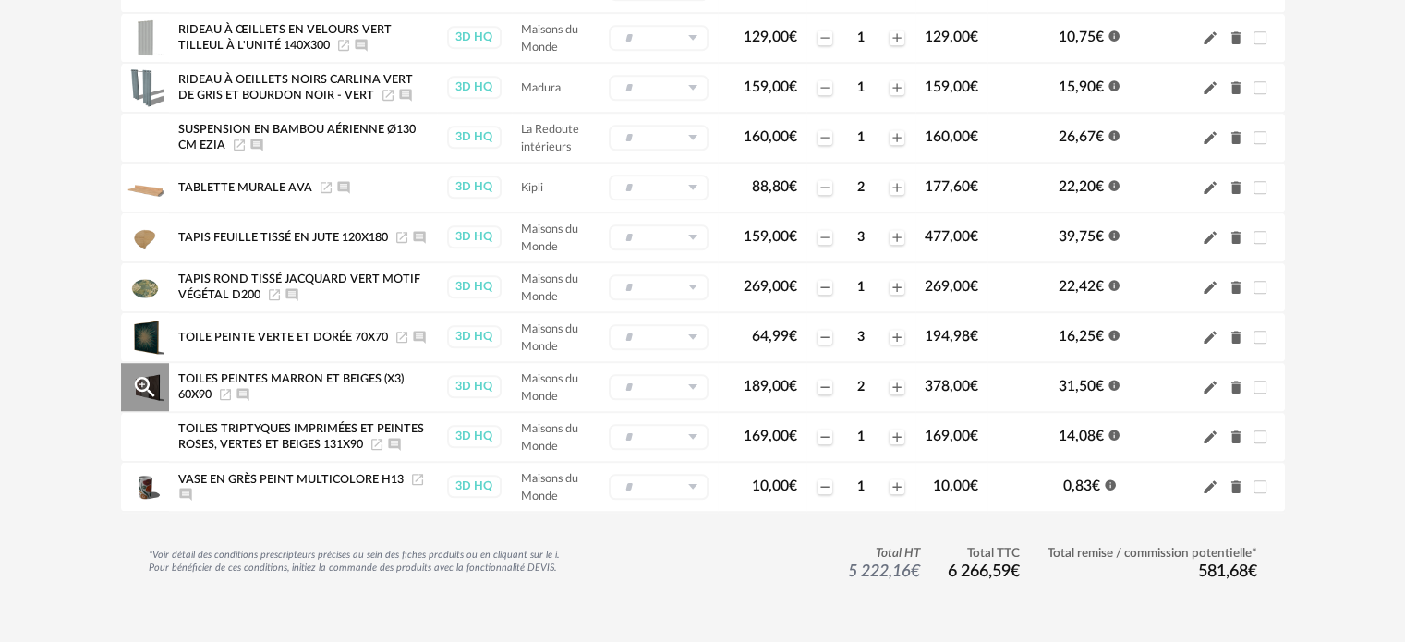
scroll to position [1201, 0]
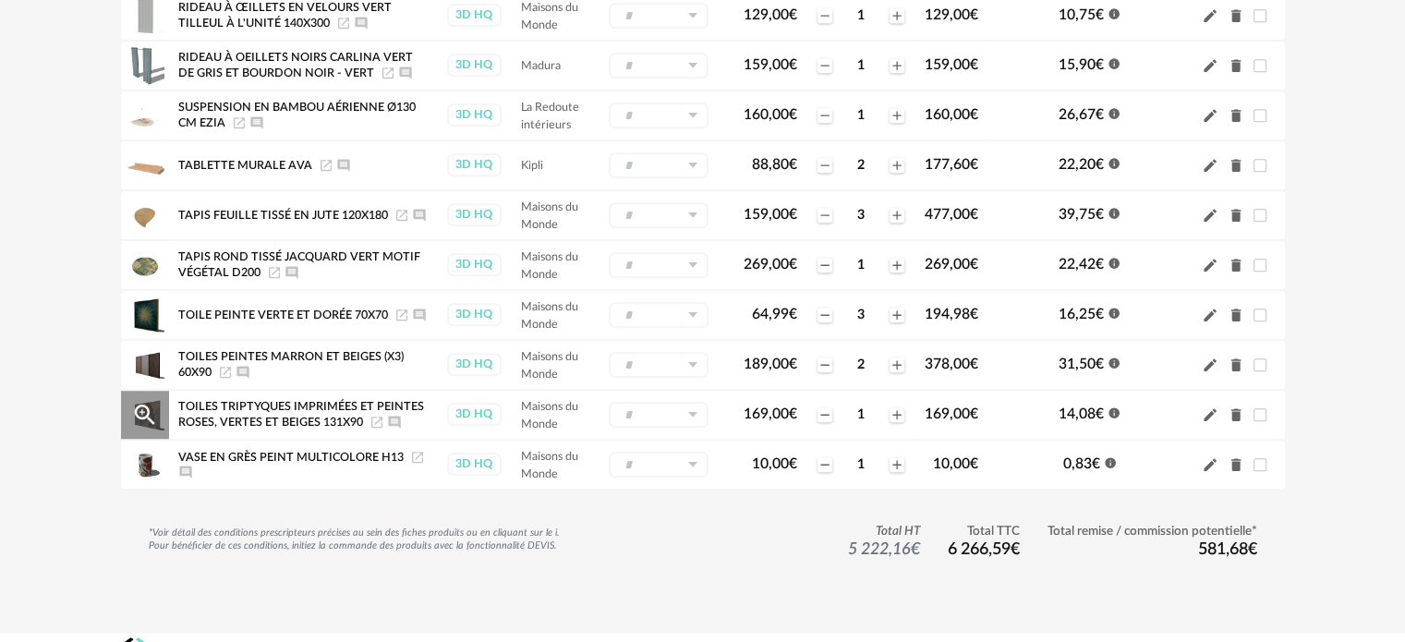
click at [143, 401] on icon "Magnify Plus Outline icon" at bounding box center [145, 415] width 28 height 28
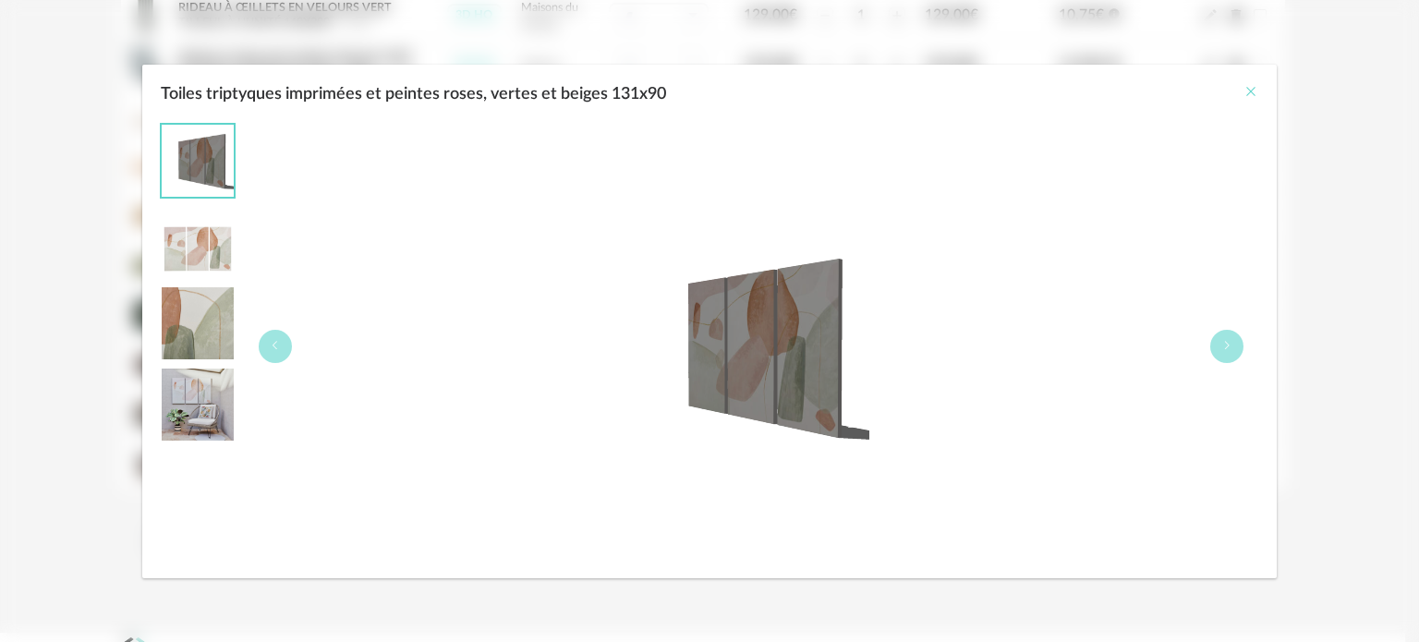
click at [1251, 84] on icon "Close" at bounding box center [1250, 91] width 15 height 15
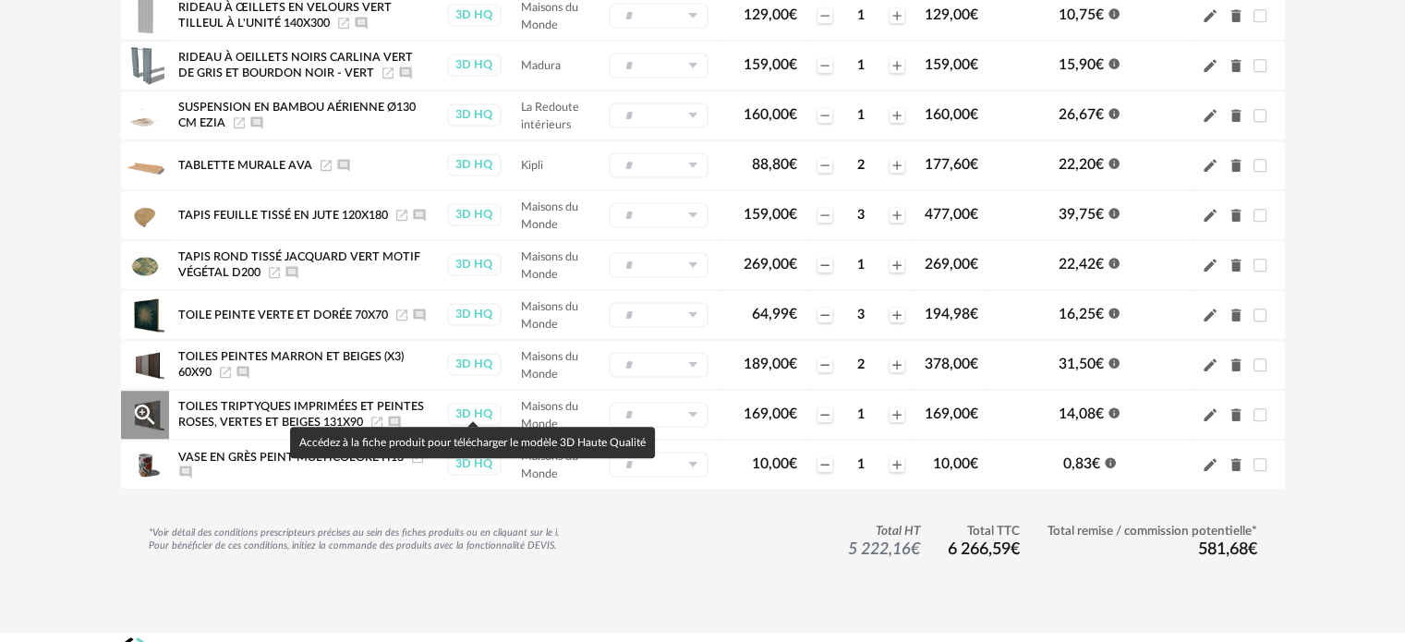
click at [473, 403] on div "3D HQ" at bounding box center [474, 414] width 55 height 23
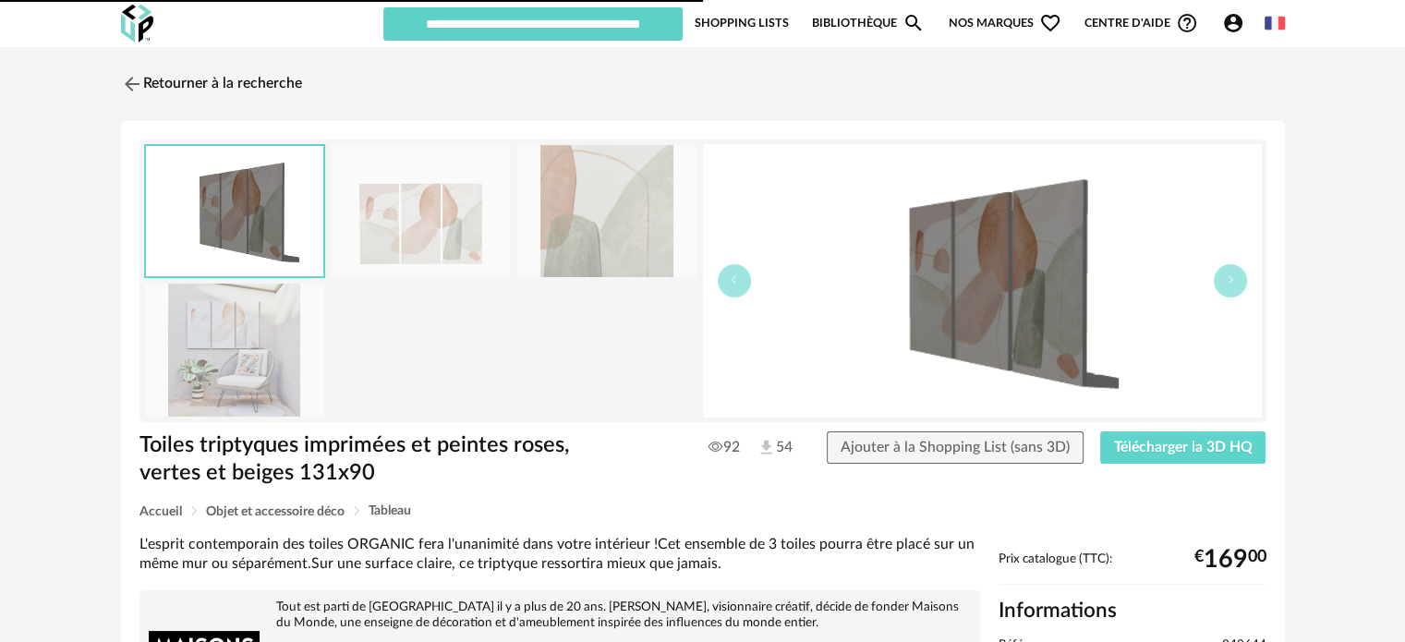
type input "****"
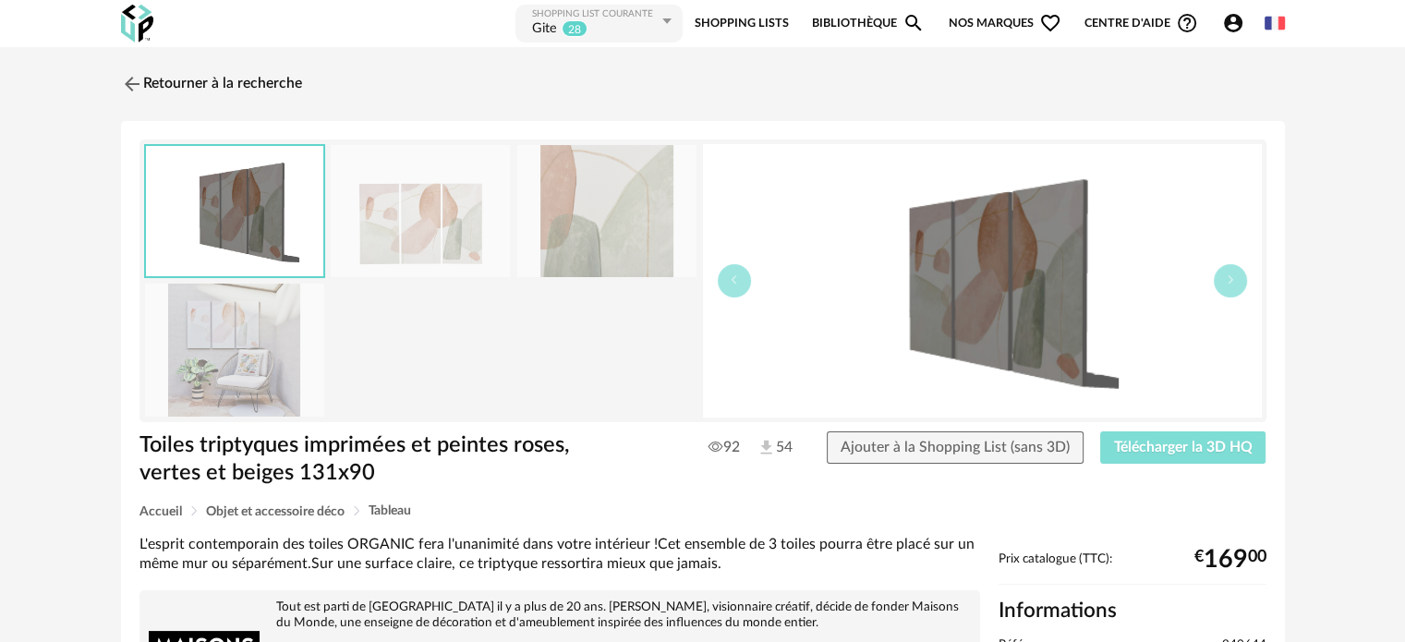
click at [1152, 440] on span "Télécharger la 3D HQ" at bounding box center [1183, 447] width 139 height 15
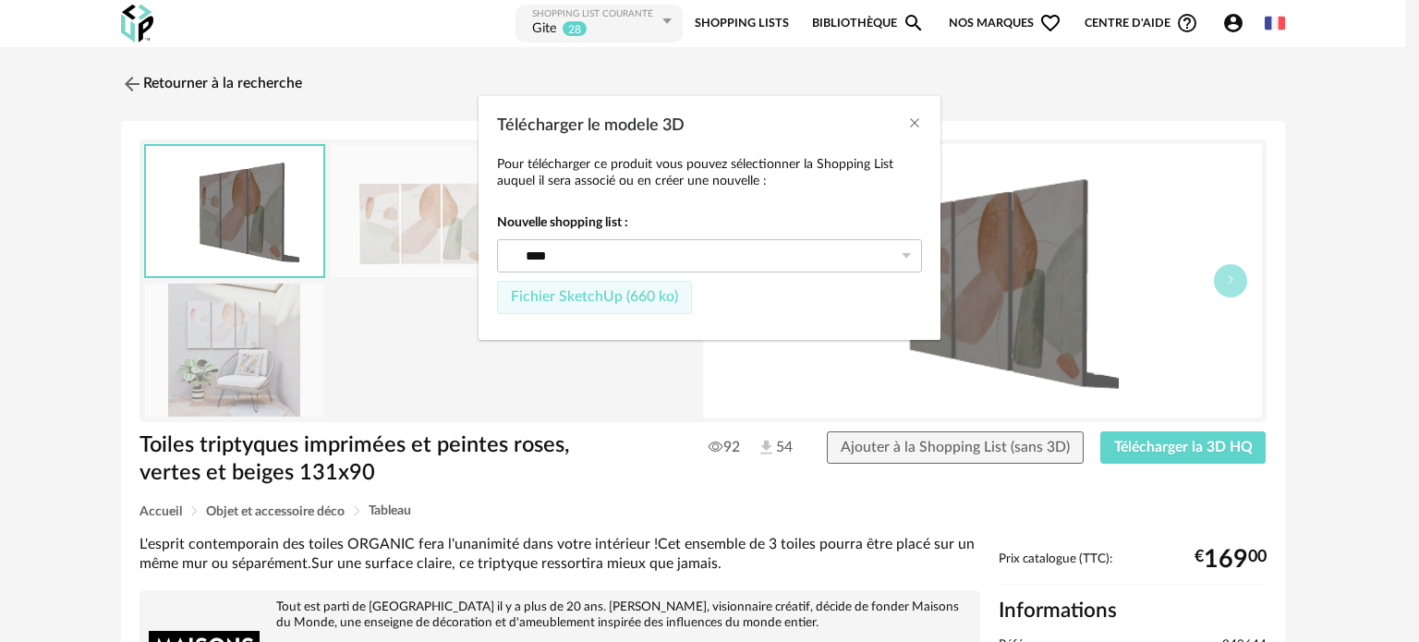
click at [628, 290] on span "Fichier SketchUp (660 ko)" at bounding box center [594, 296] width 167 height 15
